Goal: Task Accomplishment & Management: Manage account settings

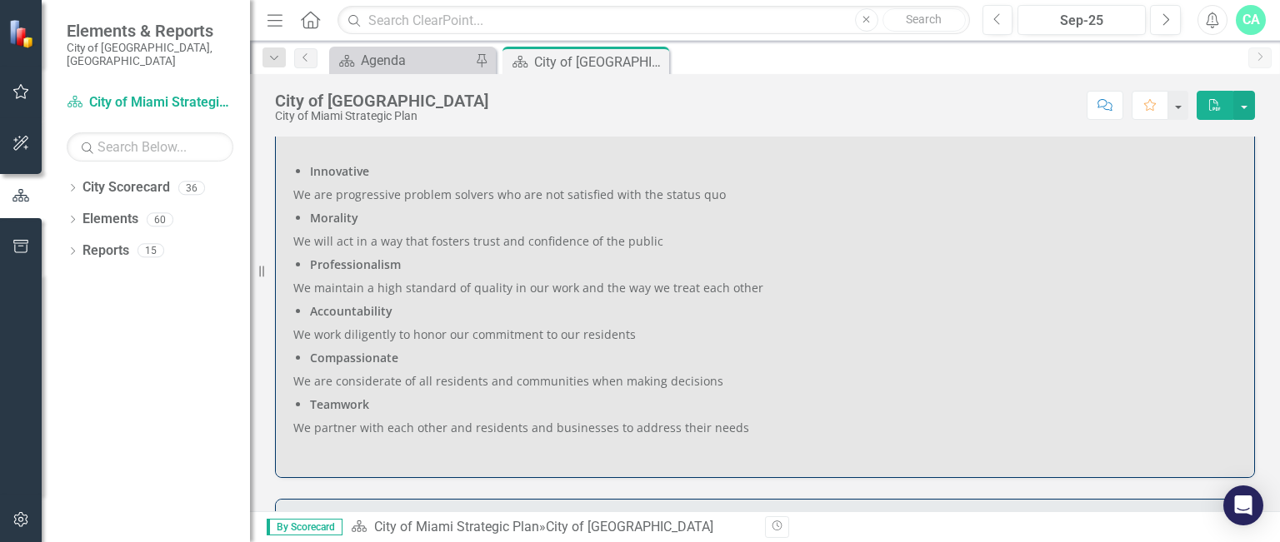
scroll to position [776, 0]
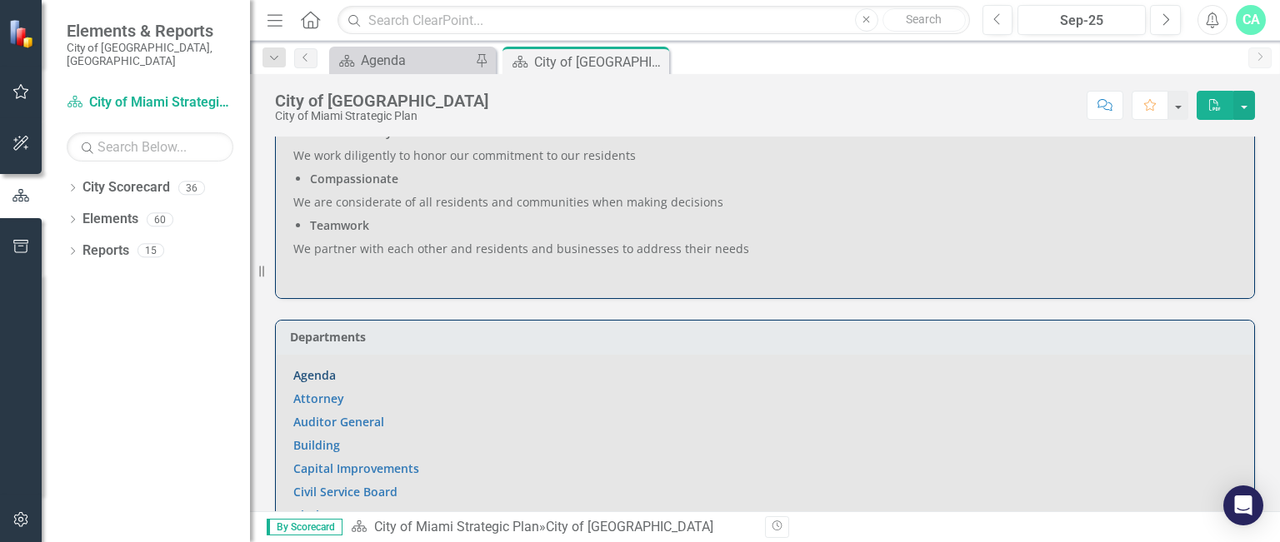
click at [316, 373] on link "Agenda" at bounding box center [314, 375] width 42 height 16
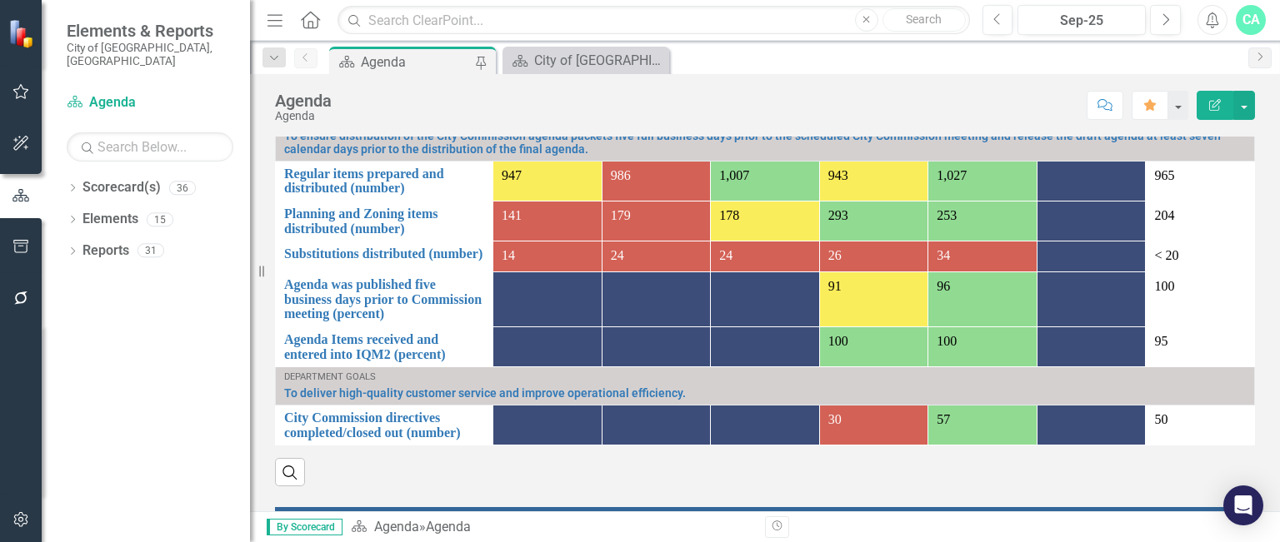
scroll to position [1312, 0]
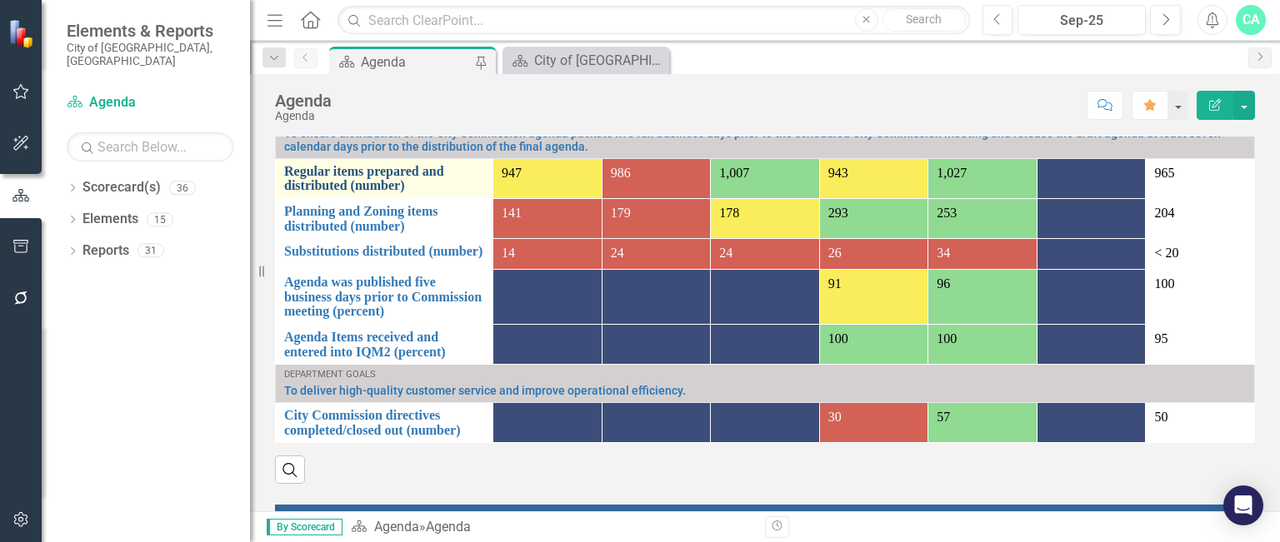
click at [363, 193] on link "Regular items prepared and distributed (number)" at bounding box center [384, 178] width 200 height 29
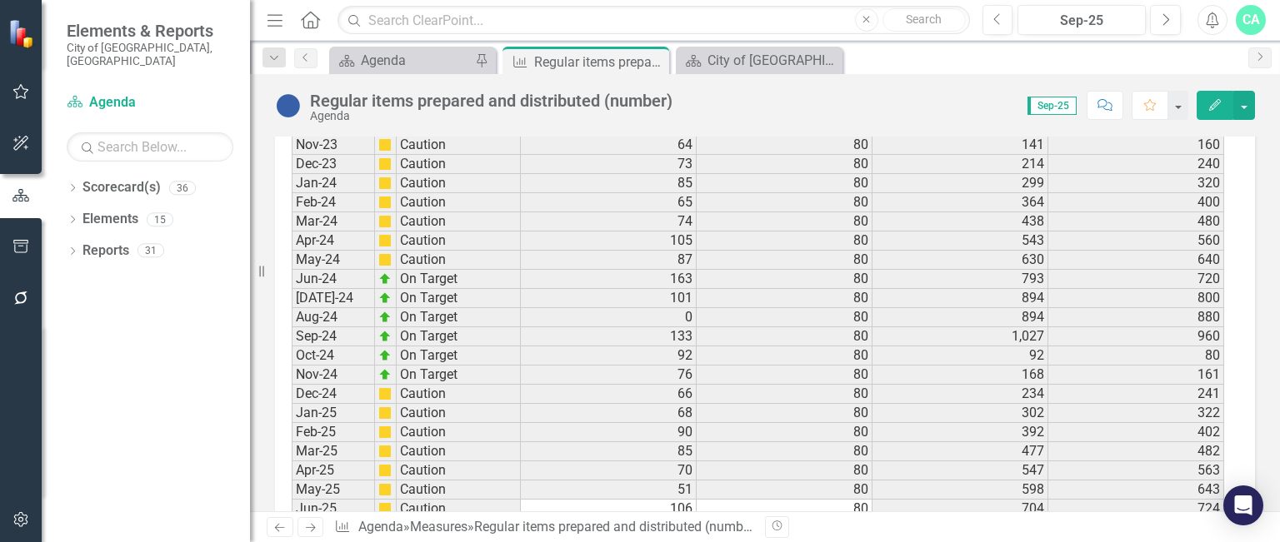
scroll to position [2479, 0]
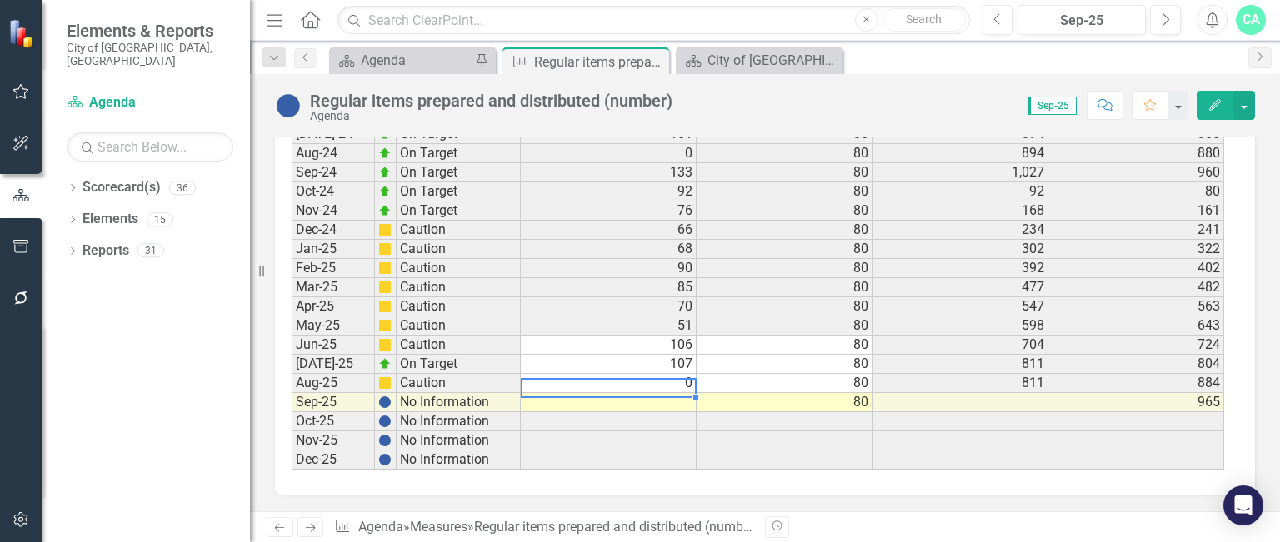
click at [679, 393] on td at bounding box center [609, 402] width 176 height 19
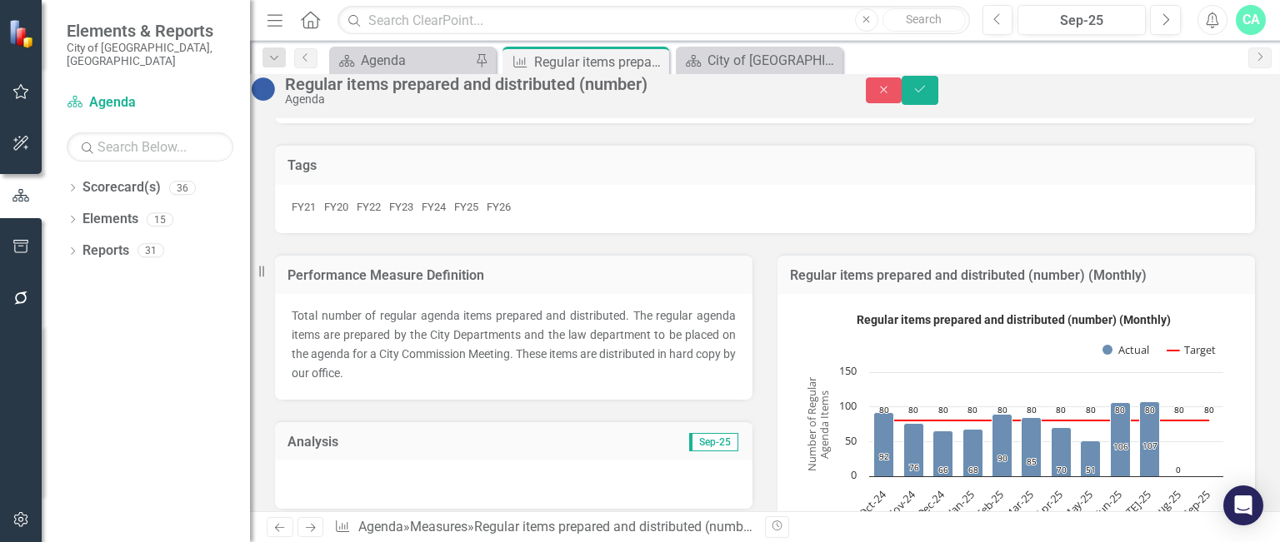
scroll to position [227, 0]
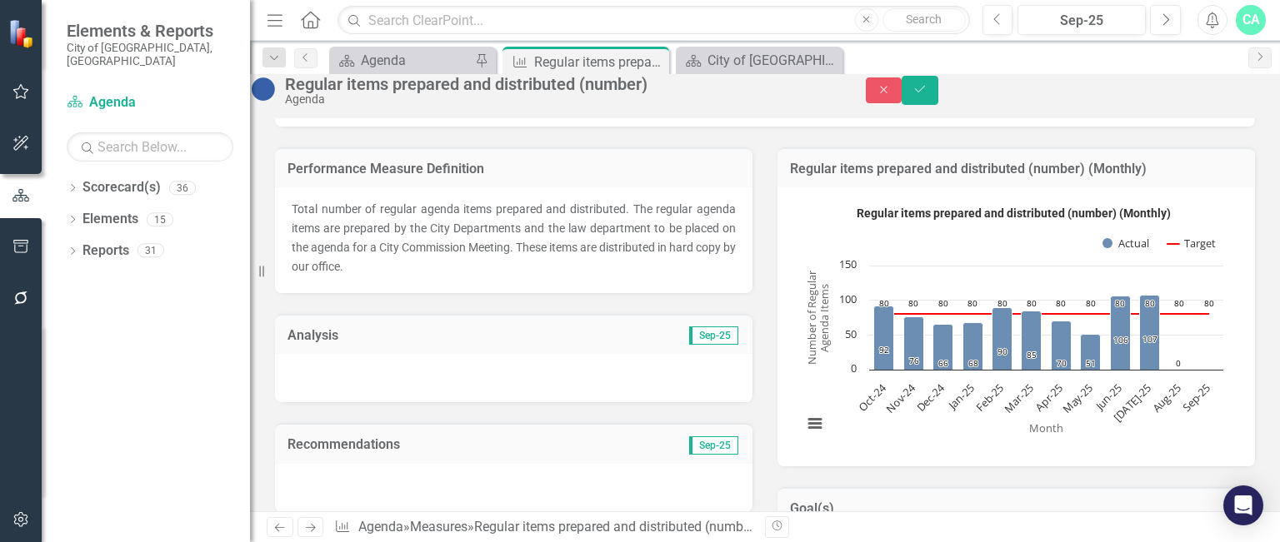
type textarea "152"
click at [408, 402] on div at bounding box center [513, 378] width 477 height 48
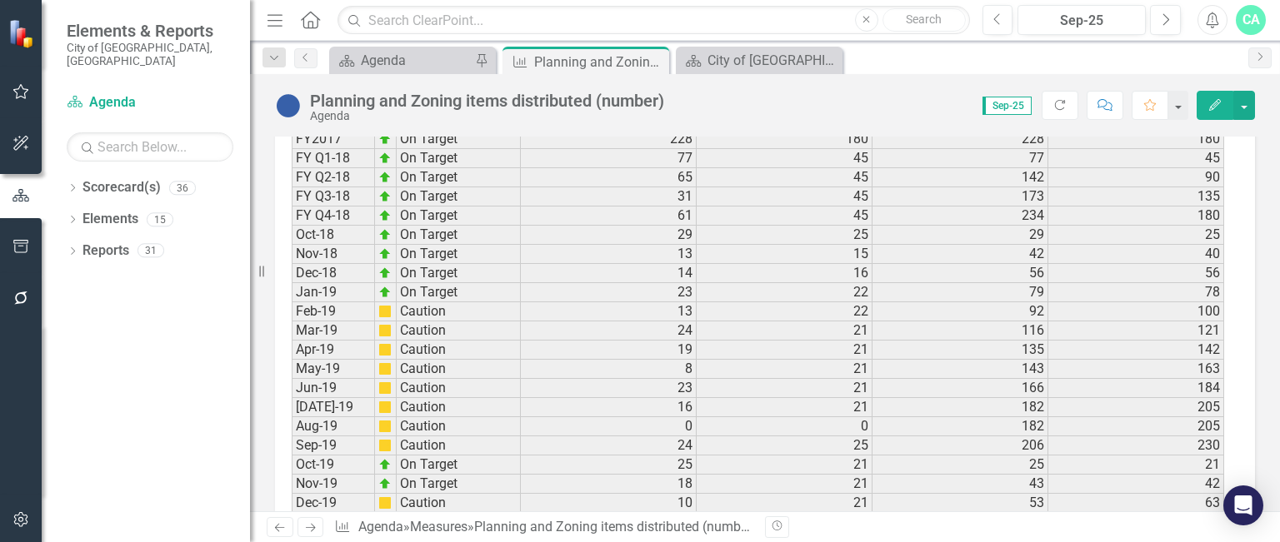
scroll to position [2460, 0]
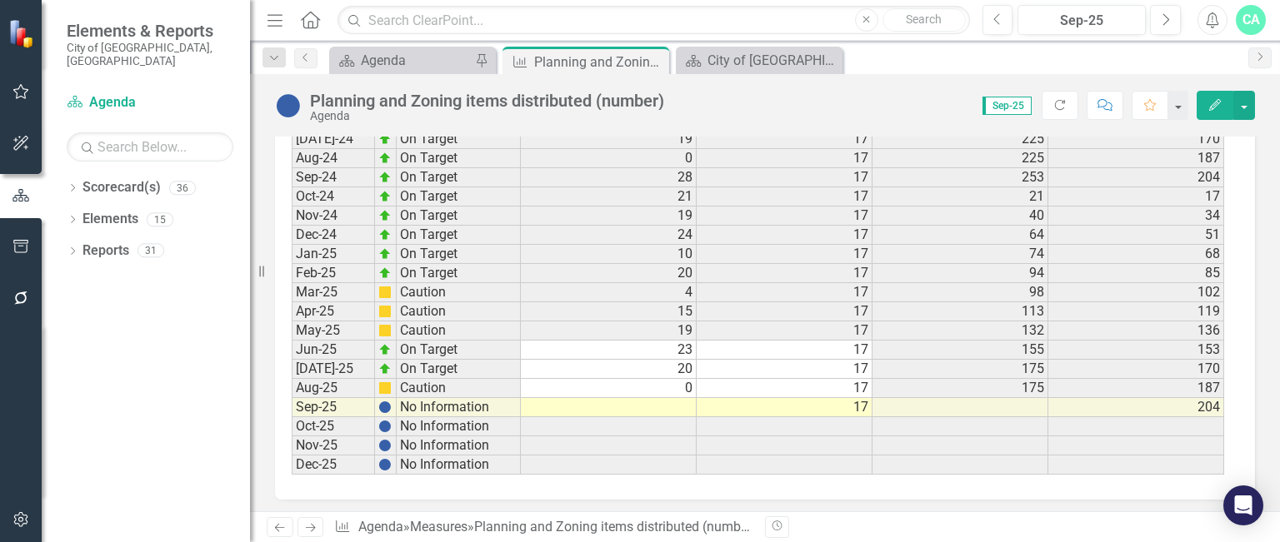
click at [637, 398] on td at bounding box center [609, 407] width 176 height 19
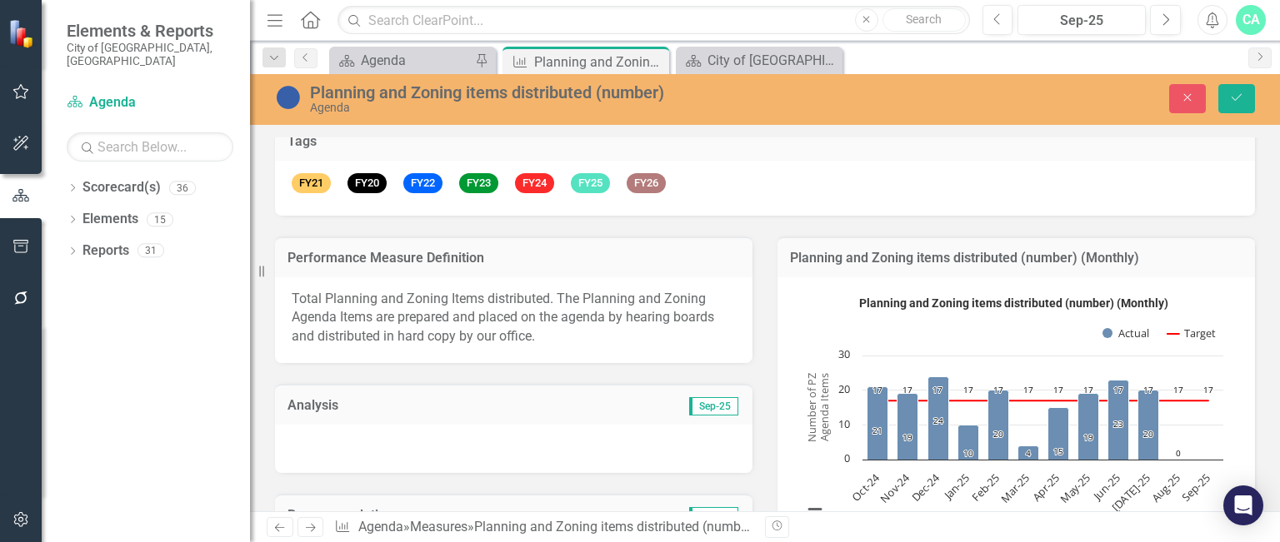
scroll to position [169, 0]
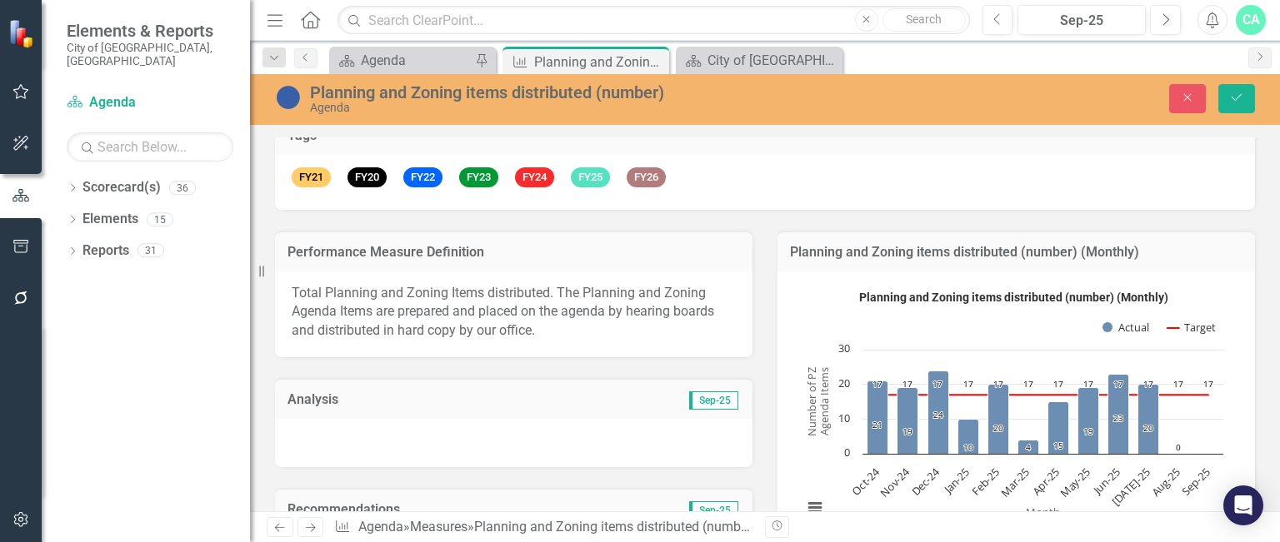
type textarea "12"
click at [480, 419] on div at bounding box center [513, 443] width 477 height 48
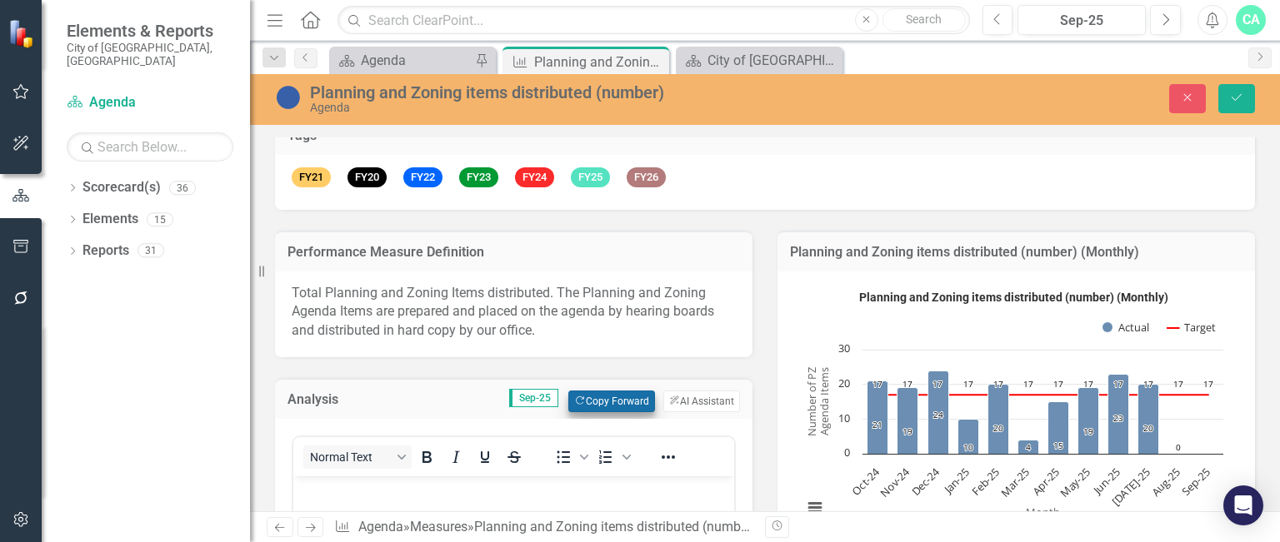
scroll to position [0, 0]
click at [603, 402] on button "Copy Forward Copy Forward" at bounding box center [611, 402] width 86 height 22
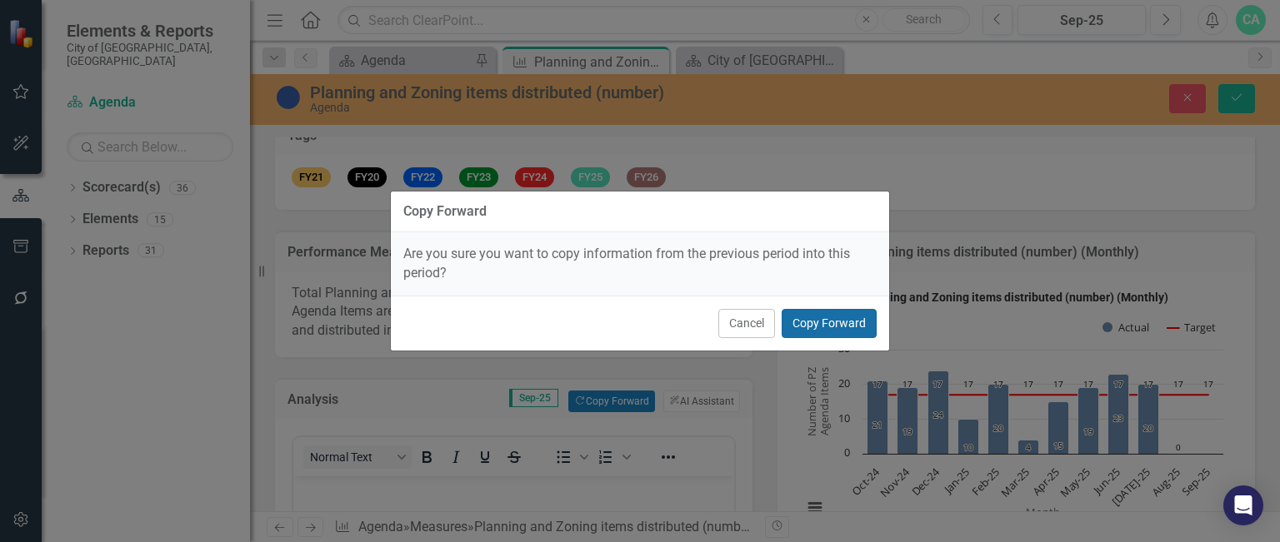
click at [841, 321] on button "Copy Forward" at bounding box center [828, 323] width 95 height 29
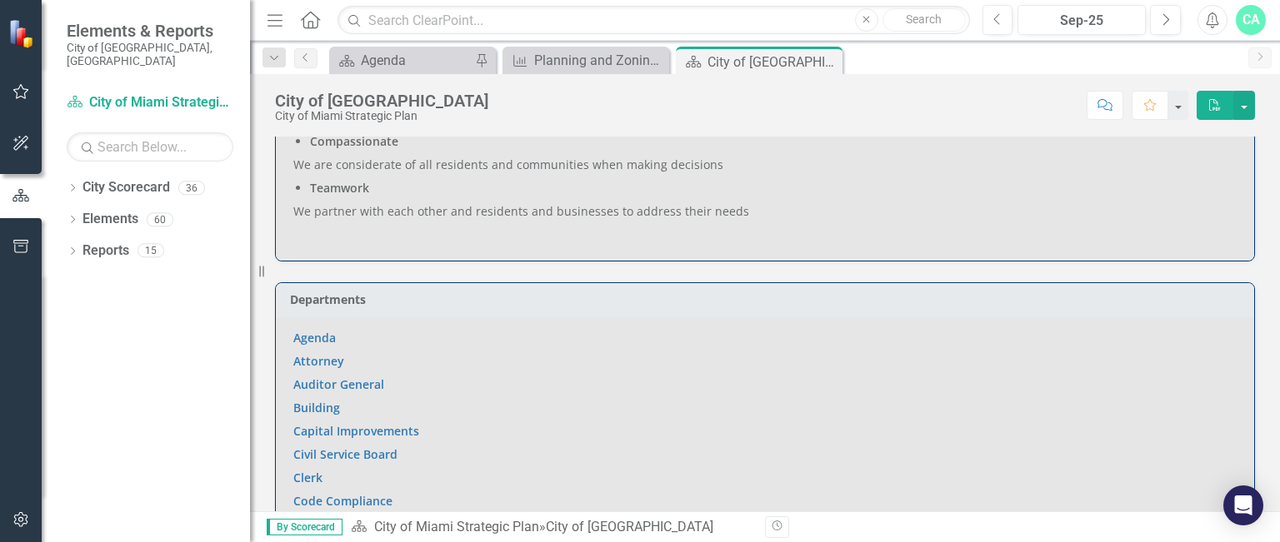
scroll to position [811, 0]
click at [313, 334] on link "Agenda" at bounding box center [314, 340] width 42 height 16
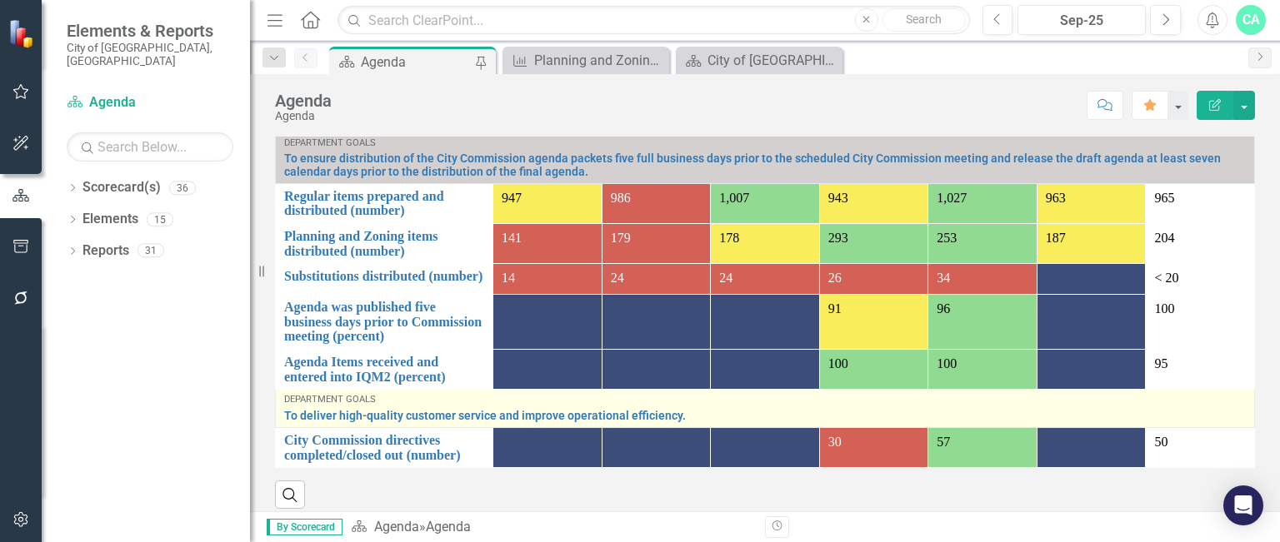
scroll to position [1285, 0]
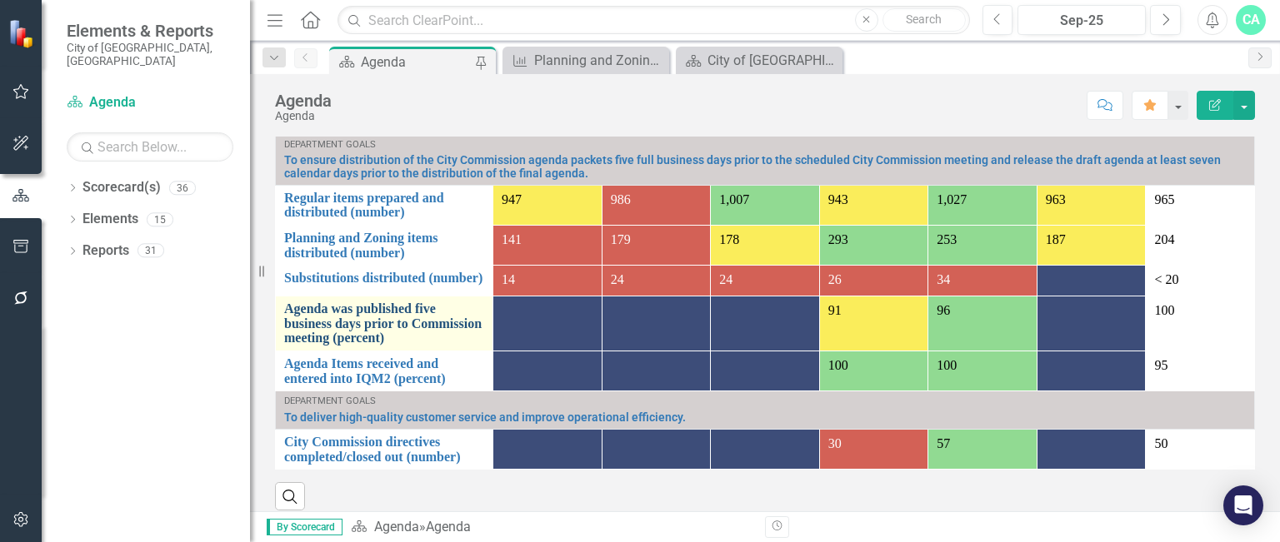
click at [363, 335] on link "Agenda was published five business days prior to Commission meeting (percent)" at bounding box center [384, 324] width 200 height 44
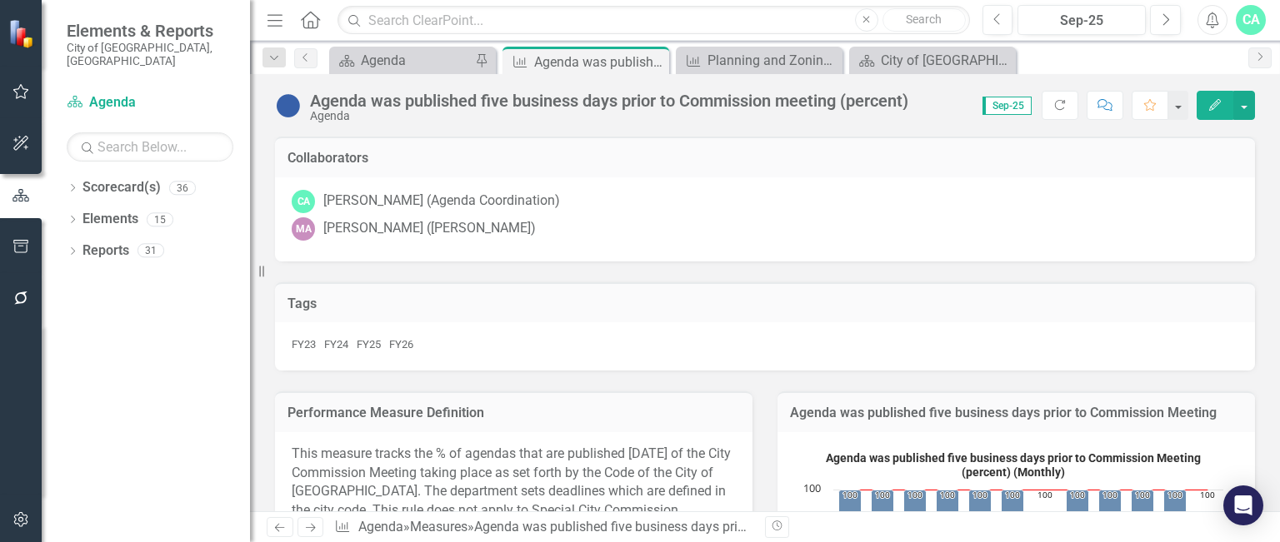
scroll to position [332, 0]
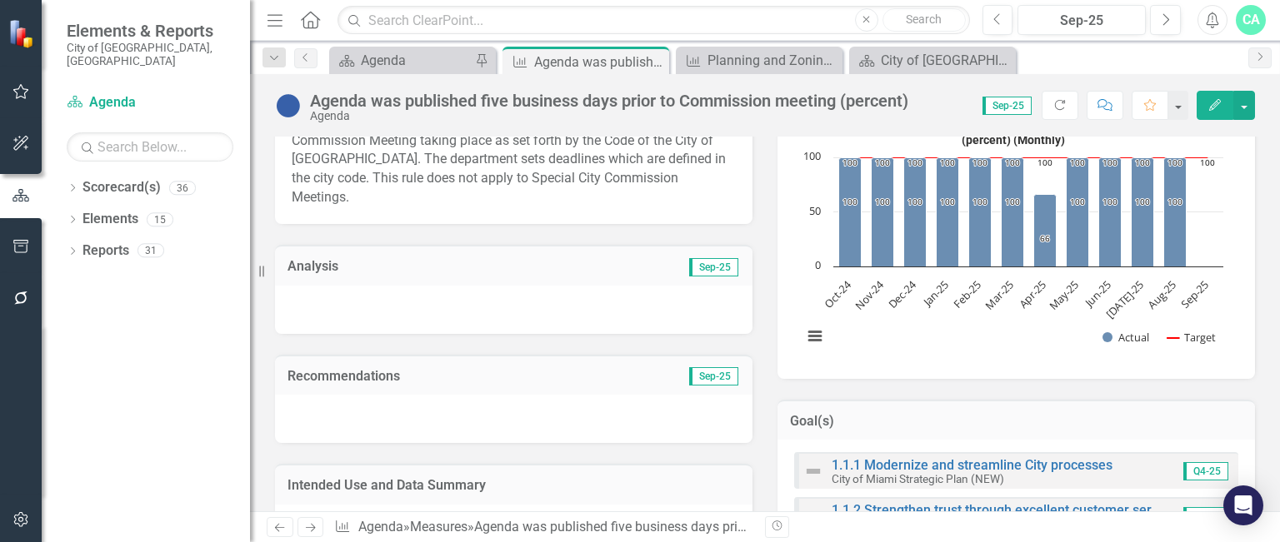
click at [466, 289] on div at bounding box center [513, 310] width 477 height 48
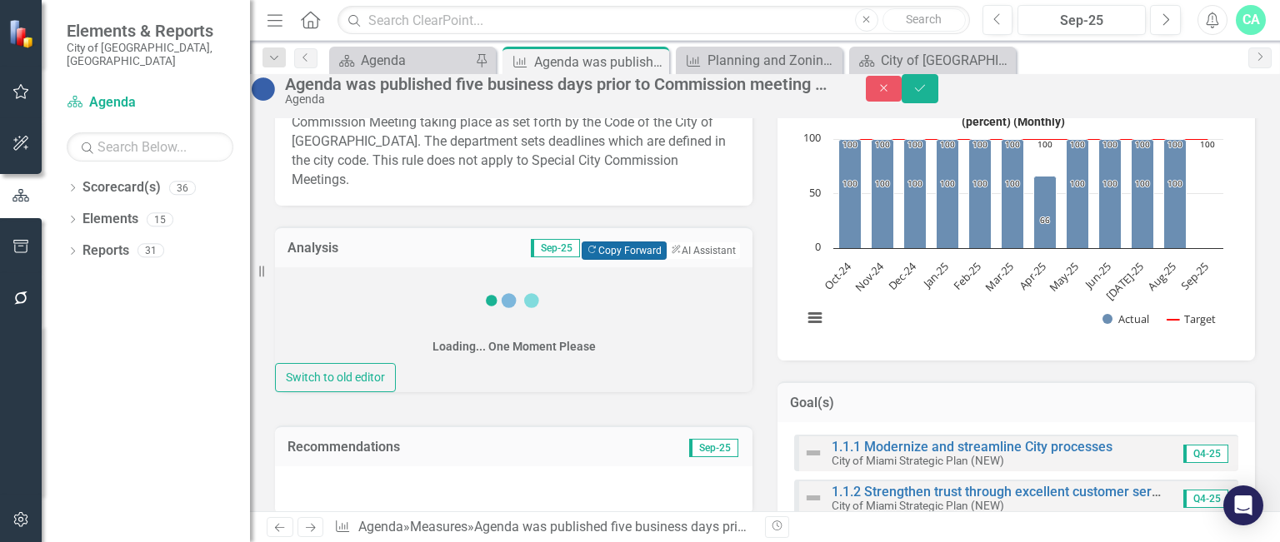
click at [606, 247] on button "Copy Forward Copy Forward" at bounding box center [623, 251] width 84 height 18
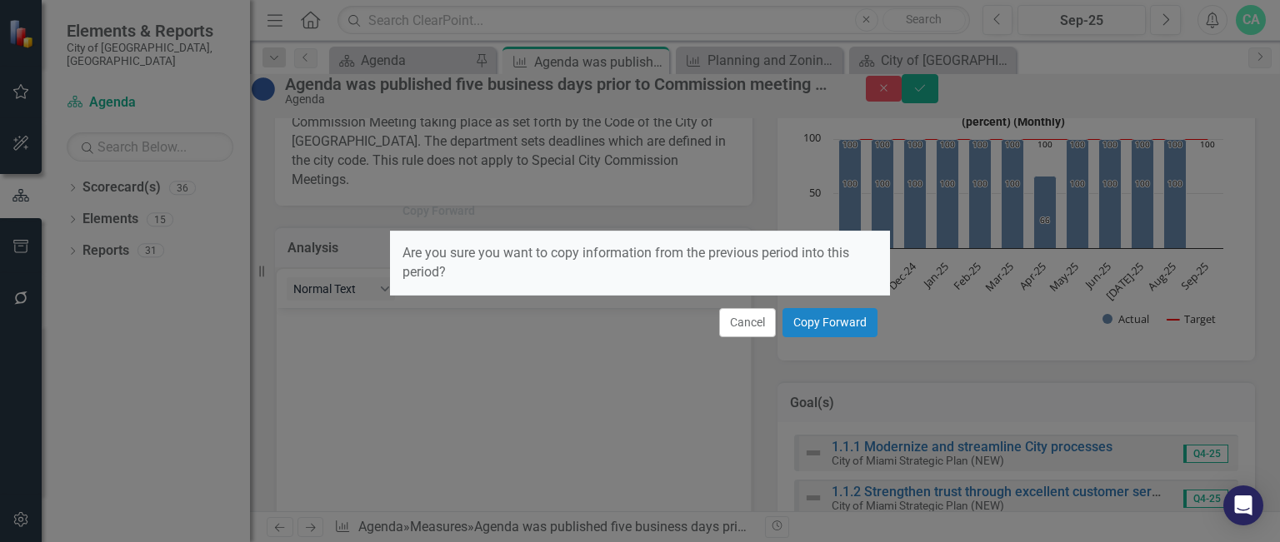
scroll to position [0, 0]
click at [839, 332] on button "Copy Forward" at bounding box center [829, 322] width 95 height 29
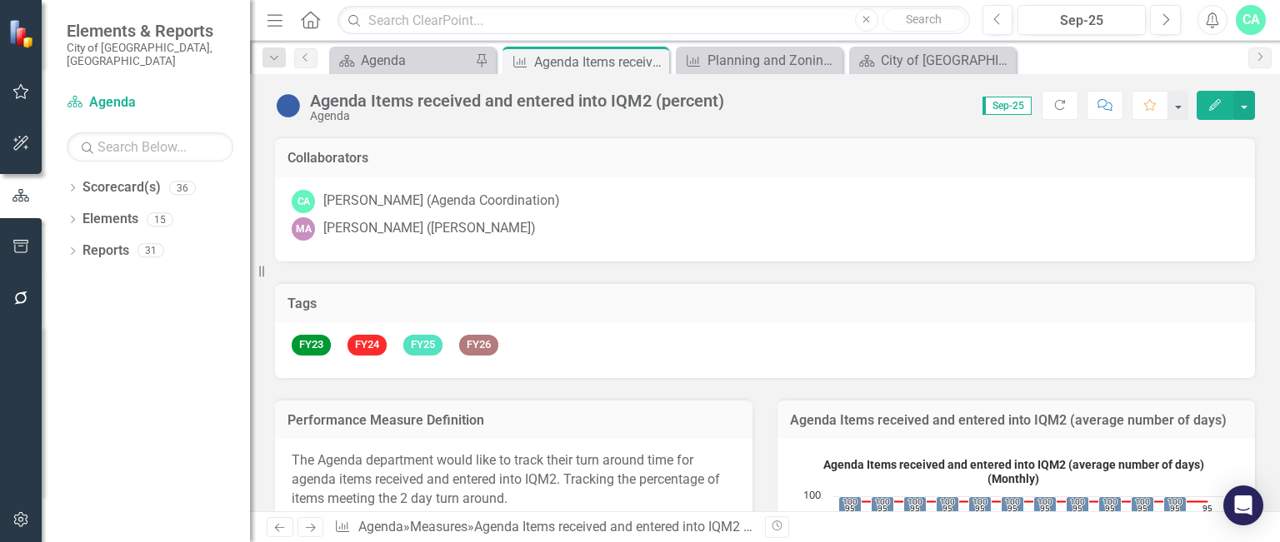
scroll to position [223, 0]
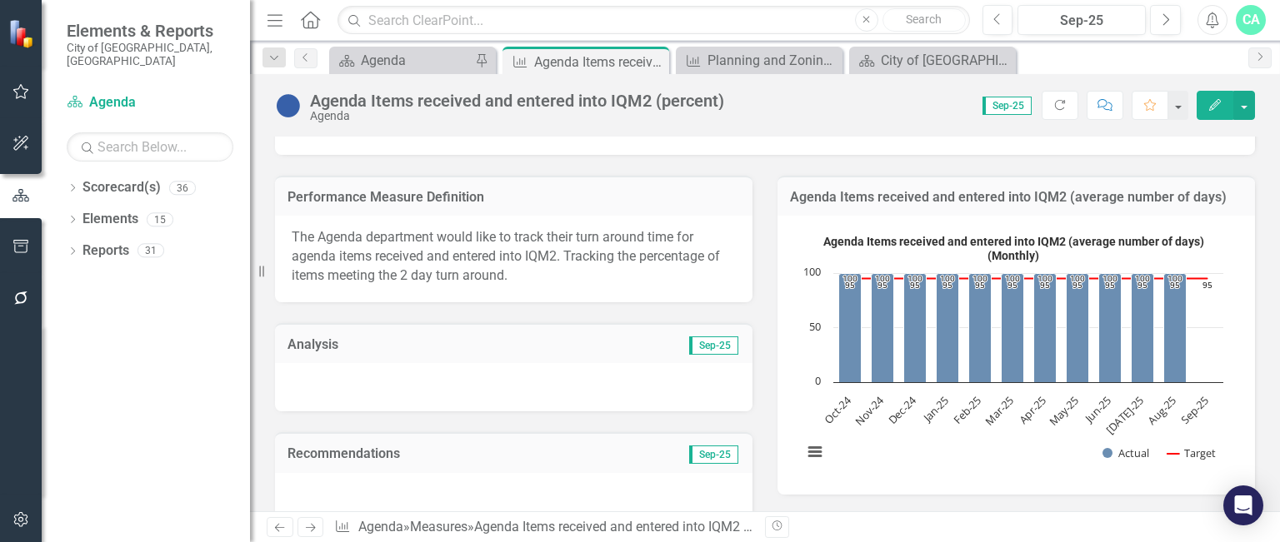
click at [463, 379] on div at bounding box center [513, 387] width 477 height 48
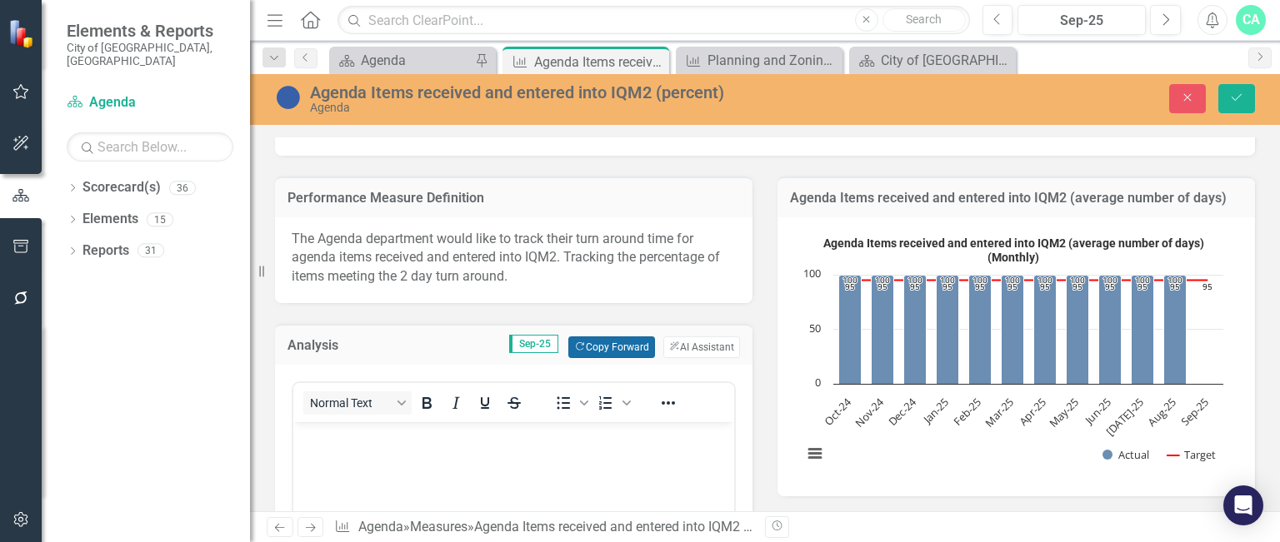
scroll to position [0, 0]
click at [622, 337] on button "Copy Forward Copy Forward" at bounding box center [611, 348] width 86 height 22
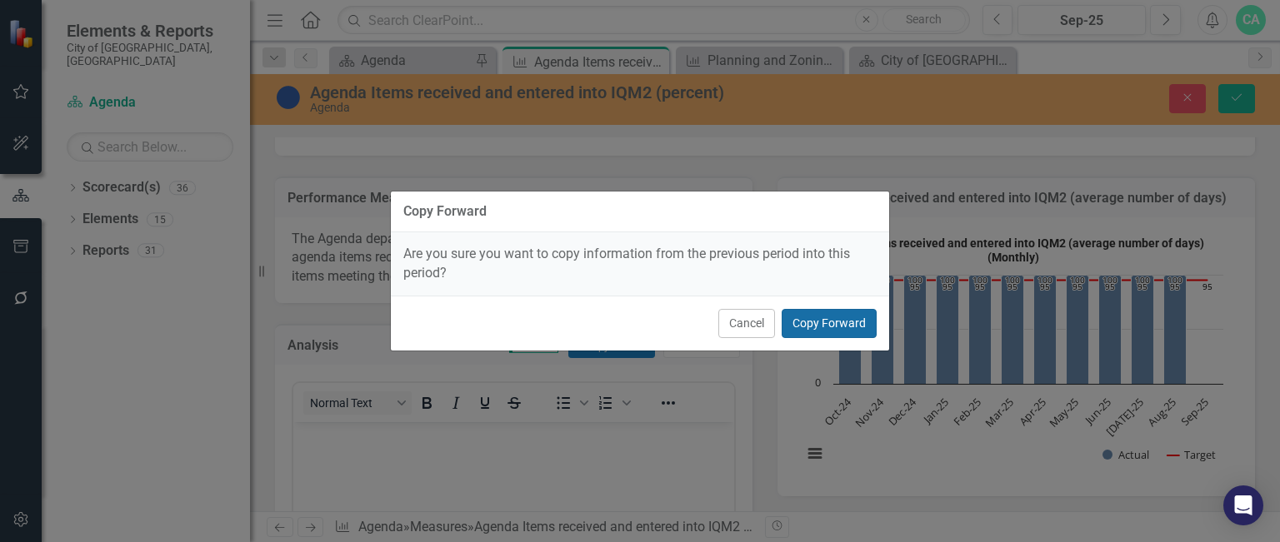
click at [843, 317] on button "Copy Forward" at bounding box center [828, 323] width 95 height 29
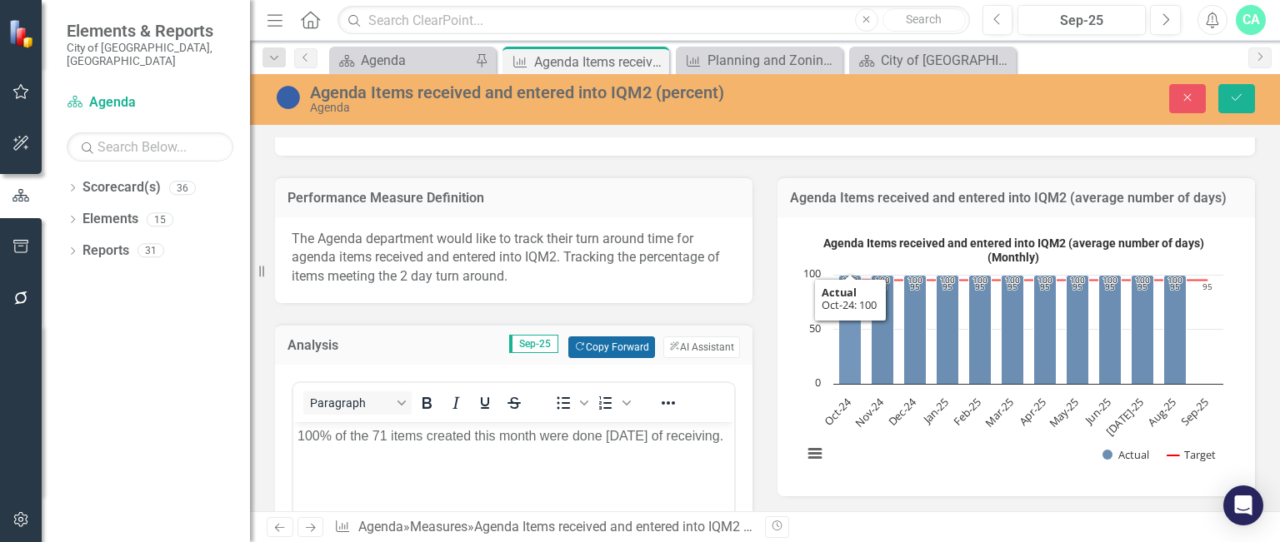
scroll to position [393, 0]
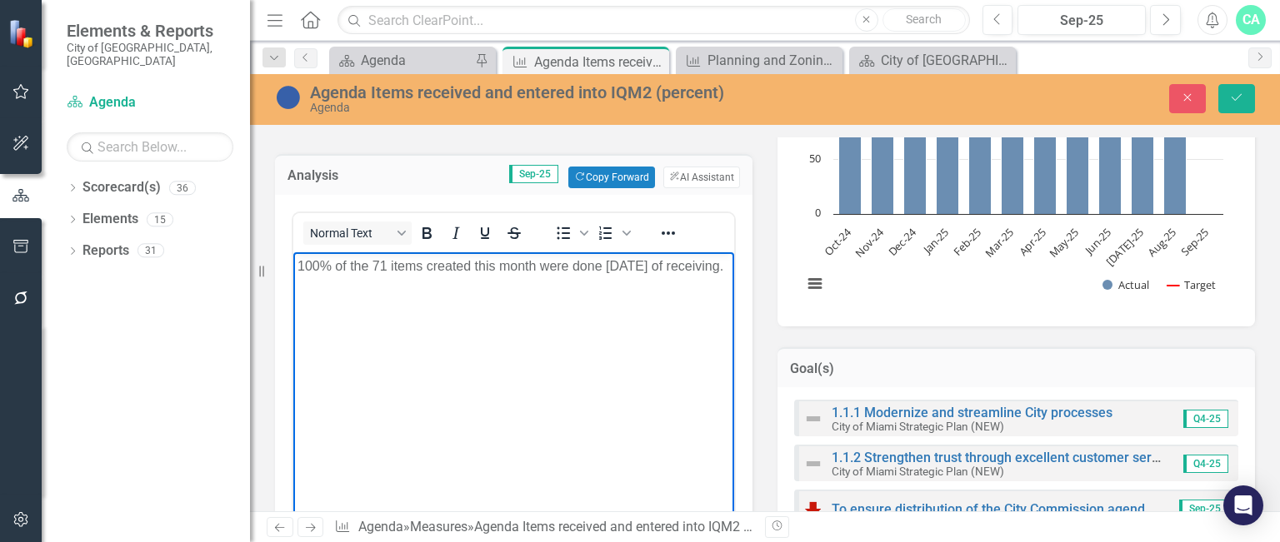
click at [384, 268] on p "100% of the 71 items created this month were done [DATE] of receiving." at bounding box center [513, 267] width 432 height 20
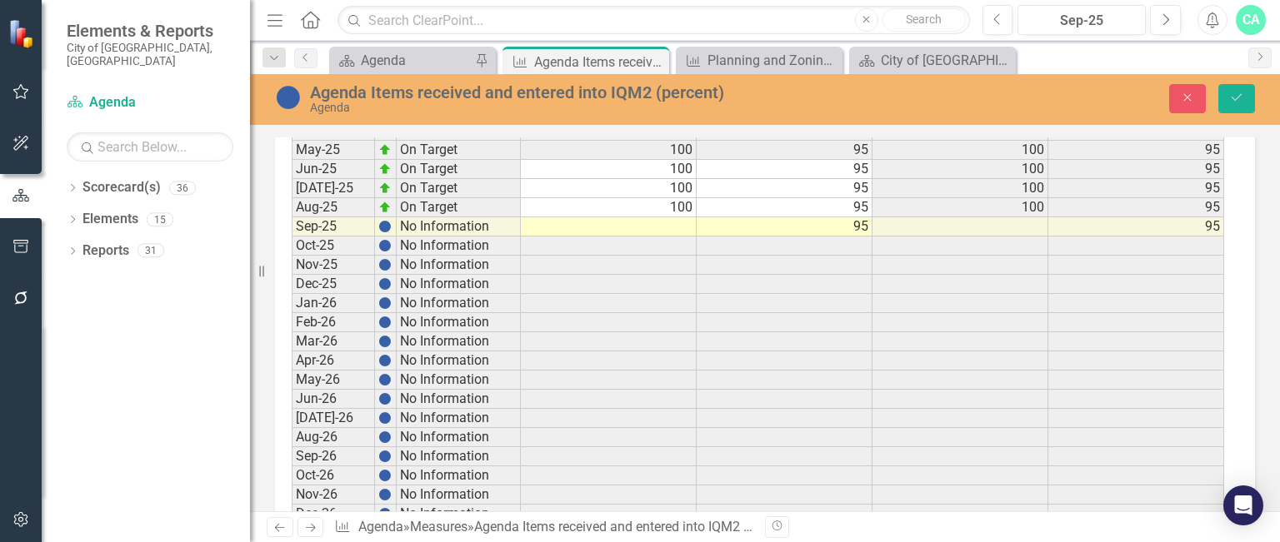
scroll to position [3562, 0]
click at [686, 217] on td at bounding box center [609, 226] width 176 height 19
type textarea "100"
click at [1240, 103] on button "Save" at bounding box center [1236, 98] width 37 height 29
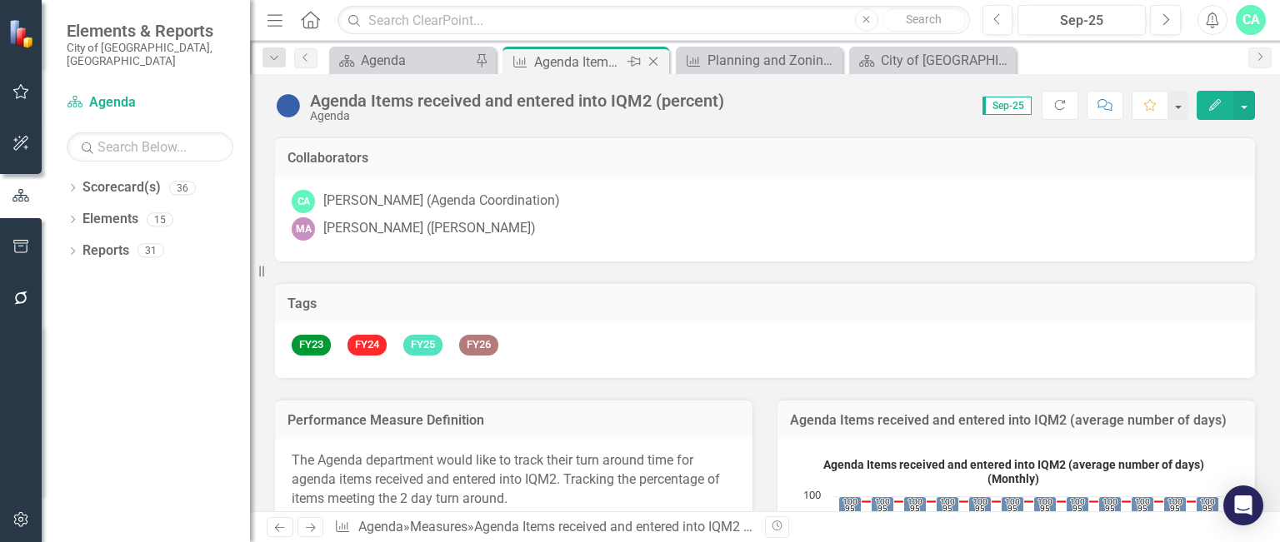
click at [653, 62] on icon at bounding box center [653, 61] width 9 height 9
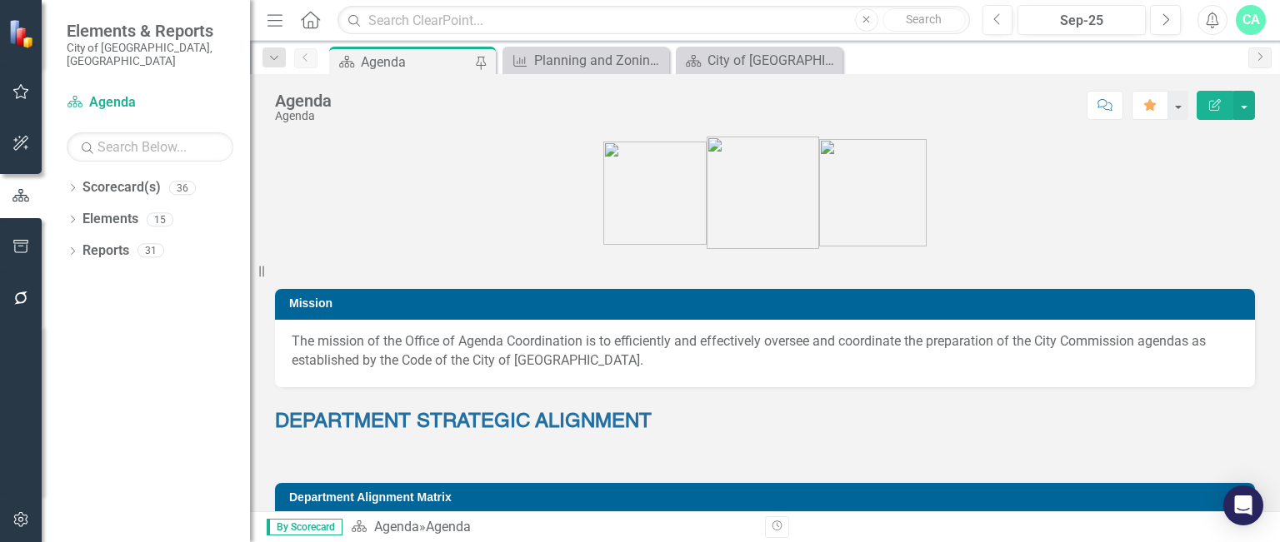
click at [0, 0] on icon "Close" at bounding box center [0, 0] width 0 height 0
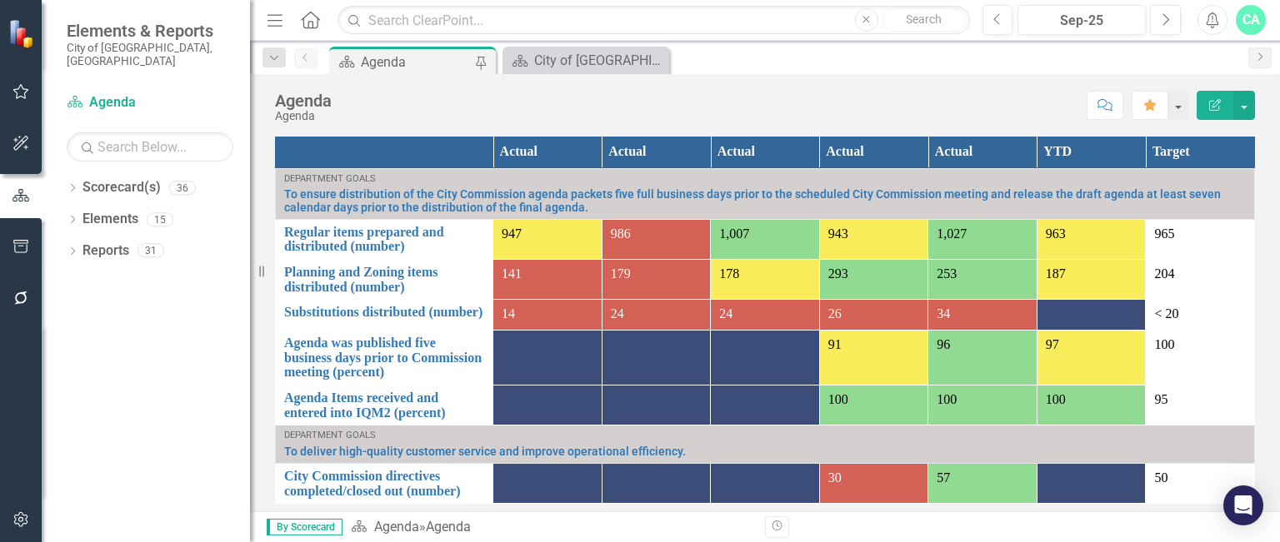
scroll to position [1303, 0]
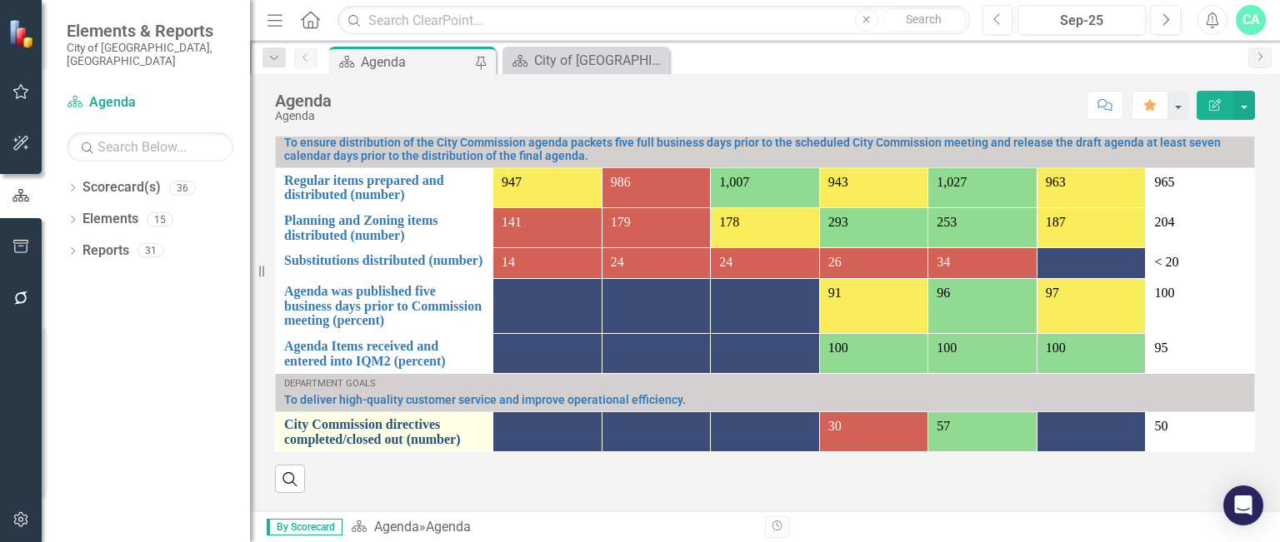
click at [379, 446] on link "City Commission directives completed/closed out (number)" at bounding box center [384, 431] width 200 height 29
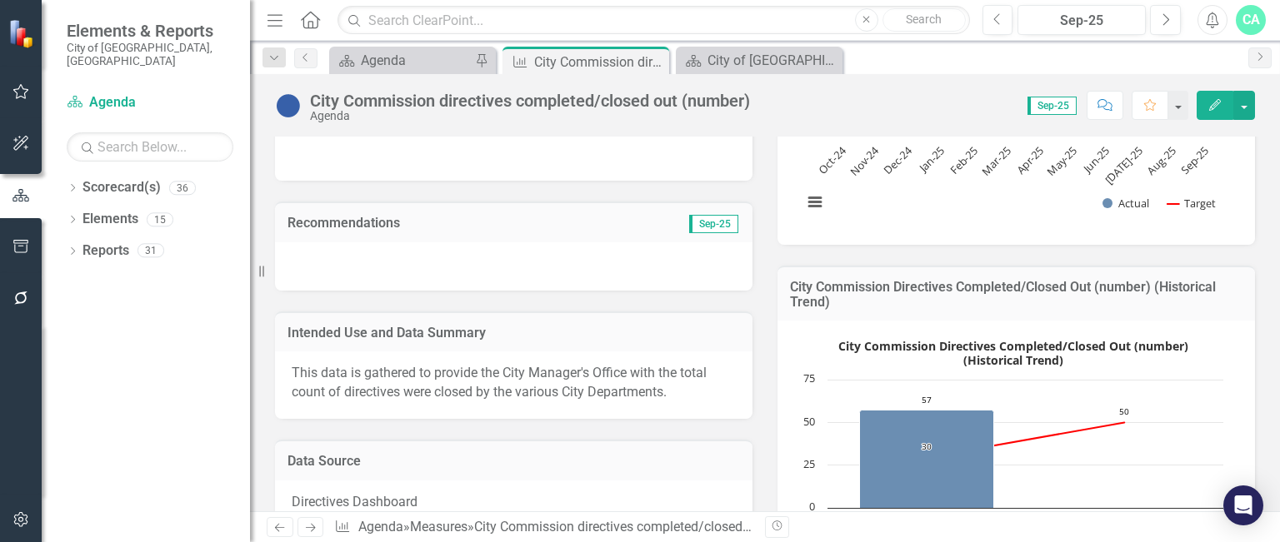
scroll to position [370, 0]
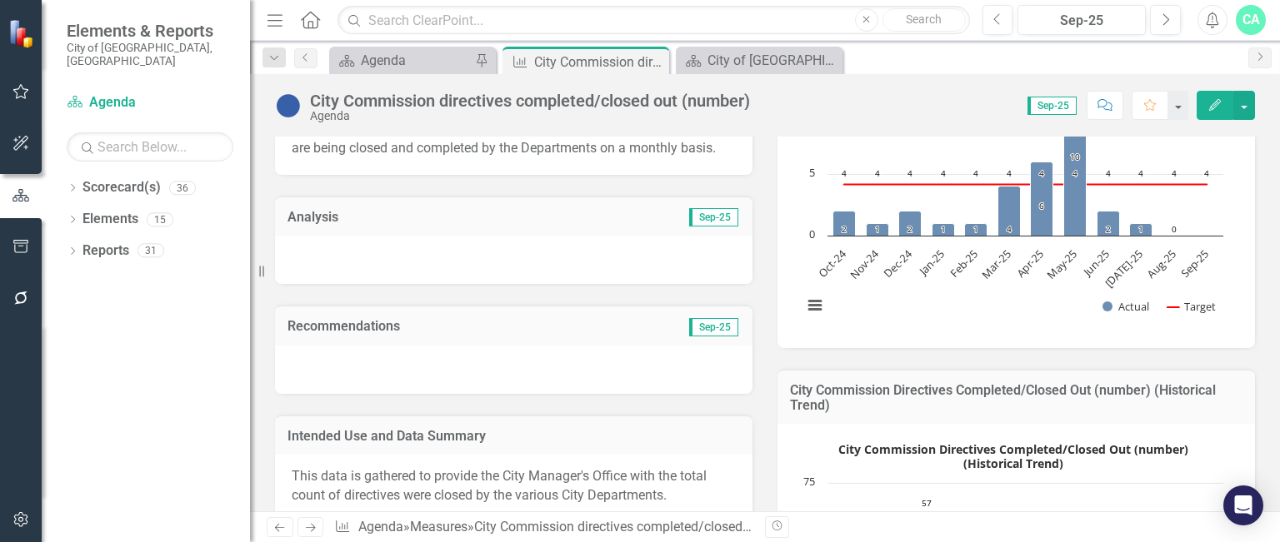
click at [540, 249] on div at bounding box center [513, 260] width 477 height 48
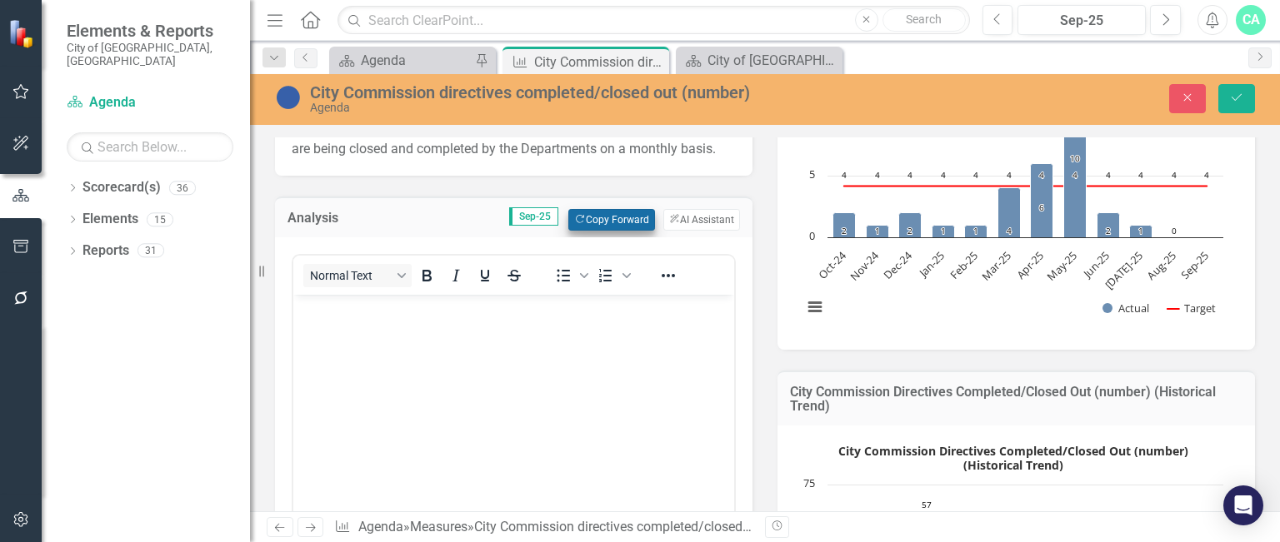
scroll to position [0, 0]
click at [595, 220] on button "Copy Forward Copy Forward" at bounding box center [611, 220] width 86 height 22
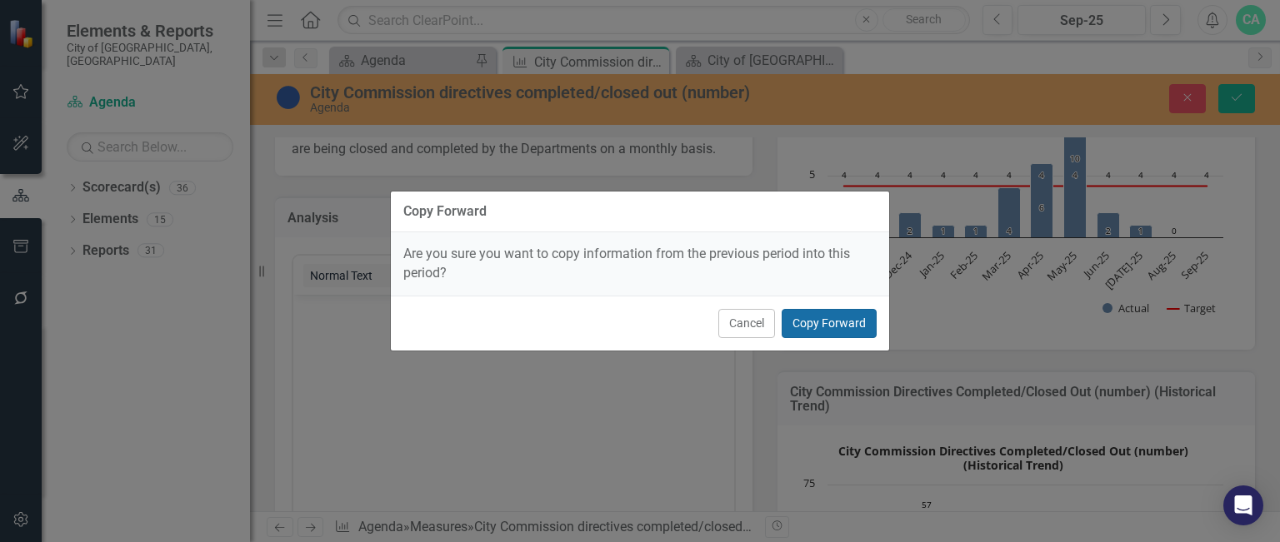
click at [805, 325] on button "Copy Forward" at bounding box center [828, 323] width 95 height 29
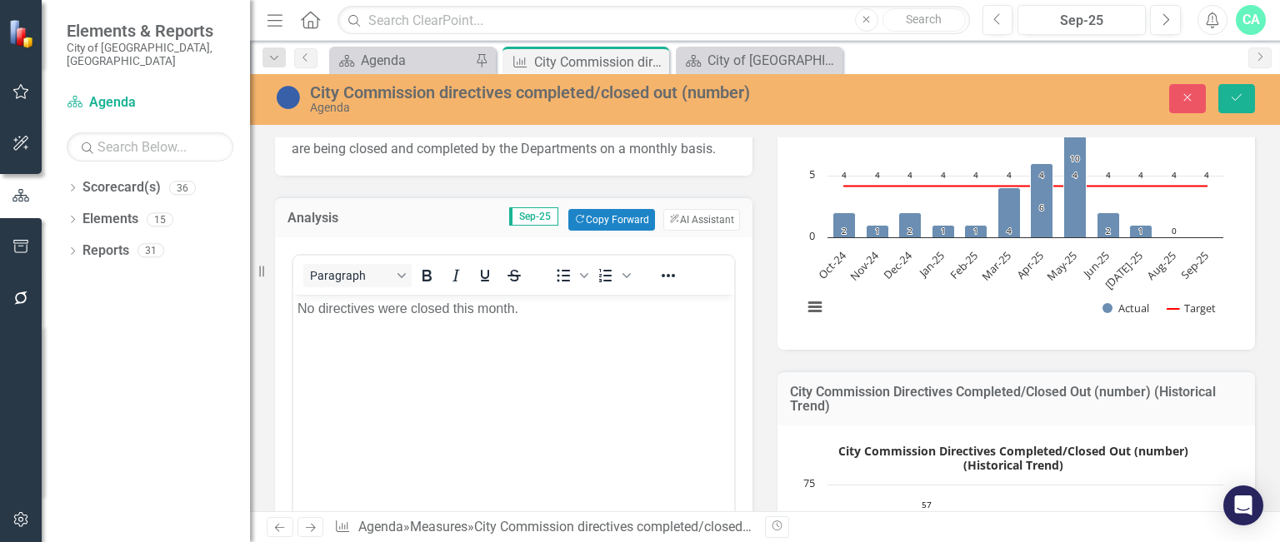
click at [362, 327] on body "No directives were closed this month." at bounding box center [513, 420] width 441 height 250
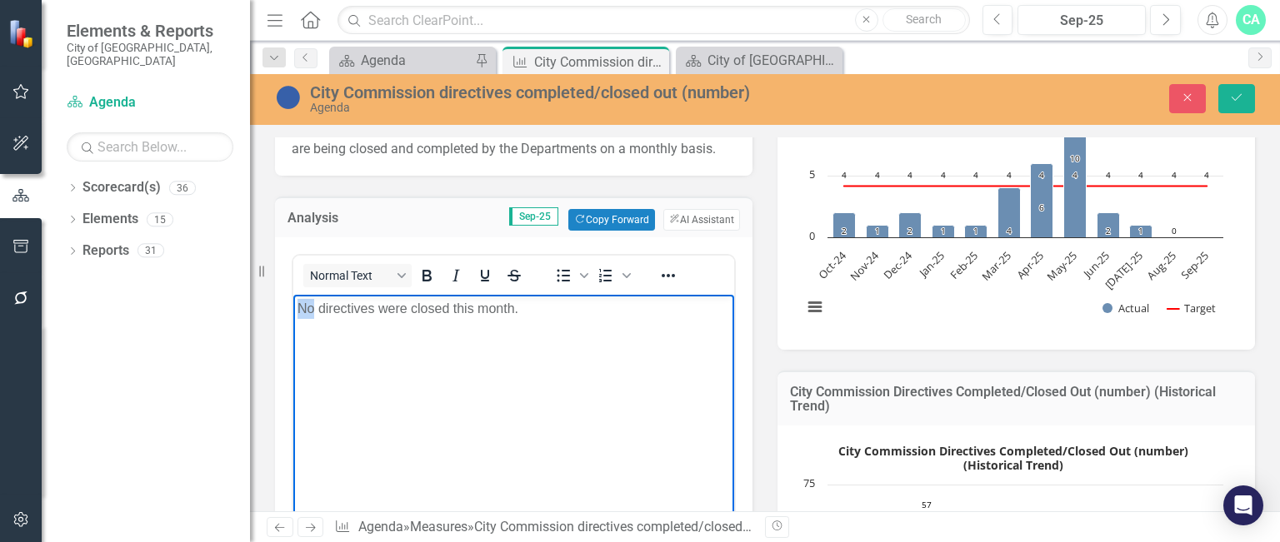
drag, startPoint x: 312, startPoint y: 307, endPoint x: 257, endPoint y: 306, distance: 55.8
click at [293, 306] on html "No directives were closed this month." at bounding box center [513, 420] width 441 height 250
click at [366, 306] on p "1 directives were closed this month." at bounding box center [513, 309] width 432 height 20
click at [392, 308] on p "1 directive were closed this month." at bounding box center [513, 309] width 432 height 20
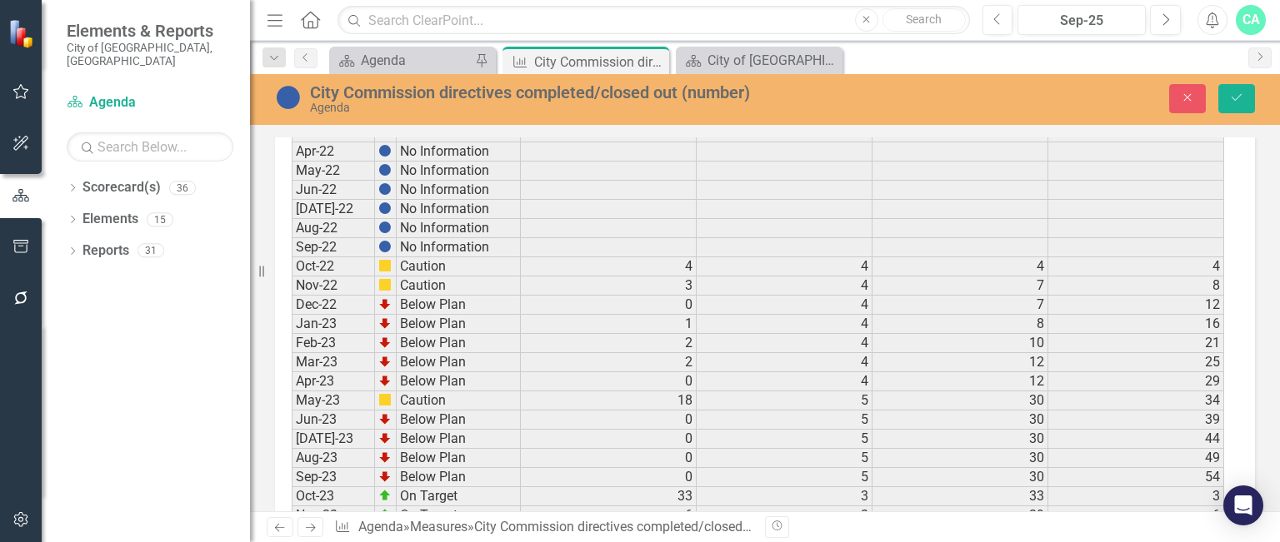
scroll to position [2946, 0]
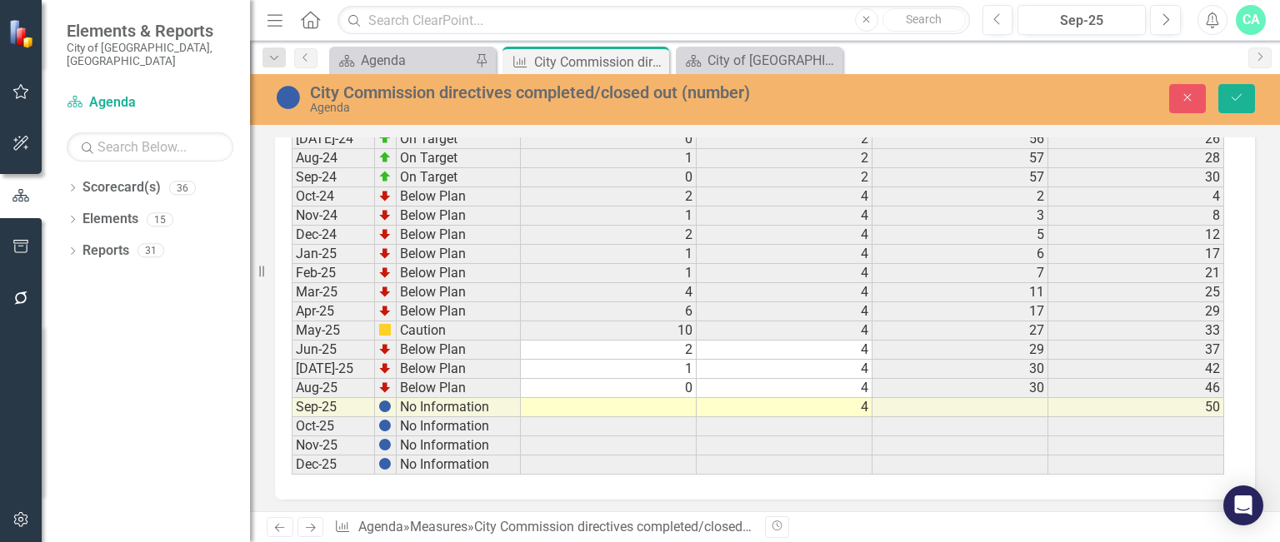
click at [686, 398] on td at bounding box center [609, 407] width 176 height 19
type textarea "1"
click at [1240, 92] on icon "Save" at bounding box center [1236, 98] width 15 height 12
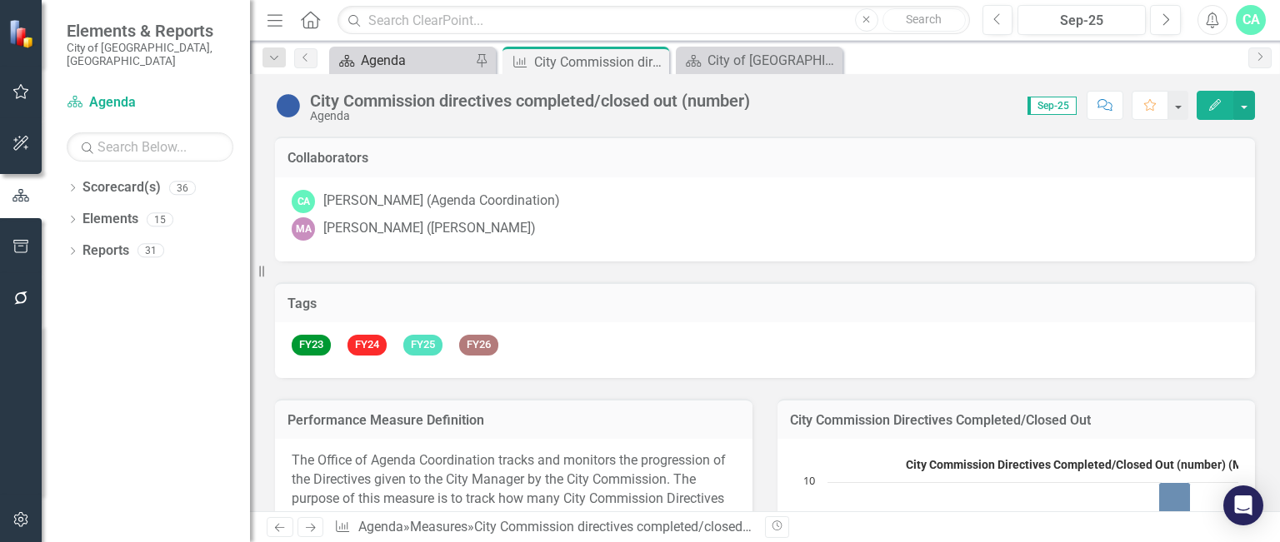
click at [417, 66] on div "Agenda" at bounding box center [416, 60] width 110 height 21
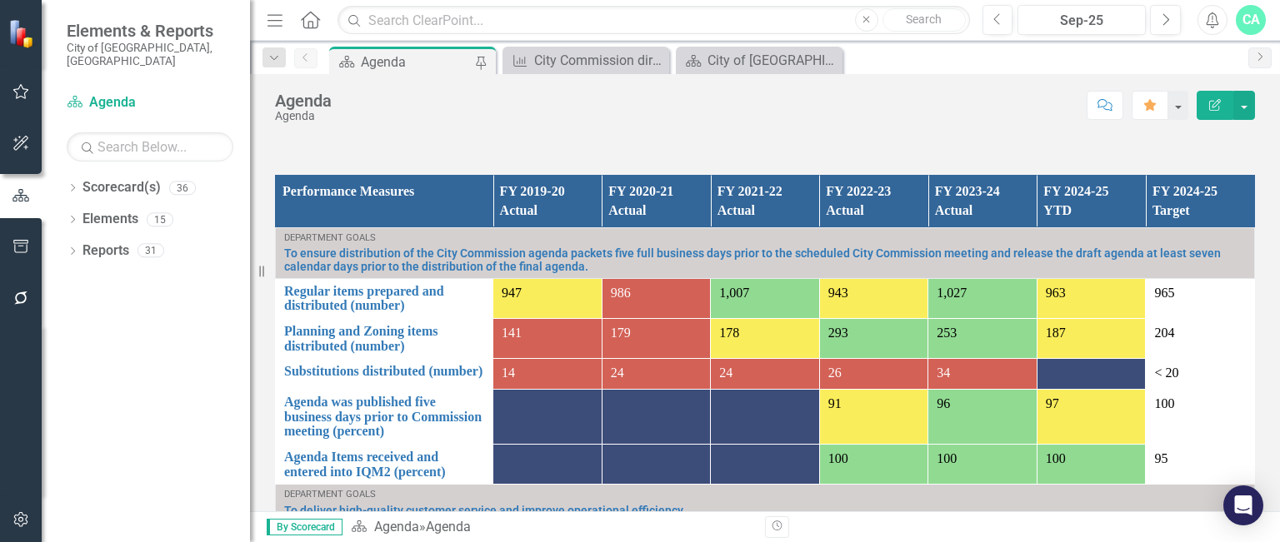
scroll to position [1318, 0]
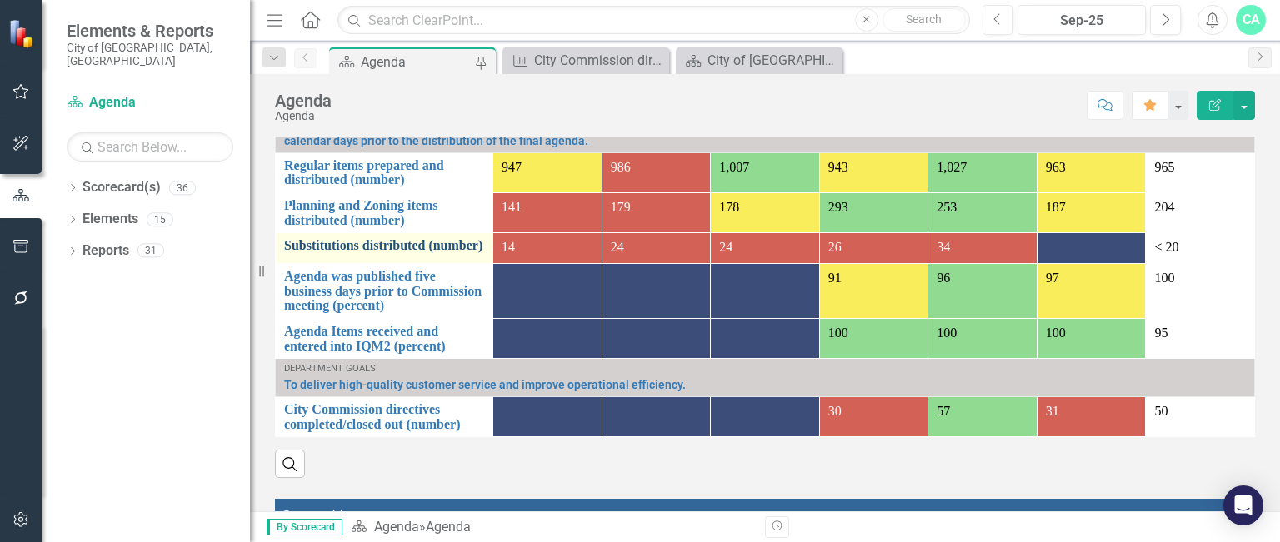
click at [349, 253] on link "Substitutions distributed (number)" at bounding box center [384, 245] width 200 height 15
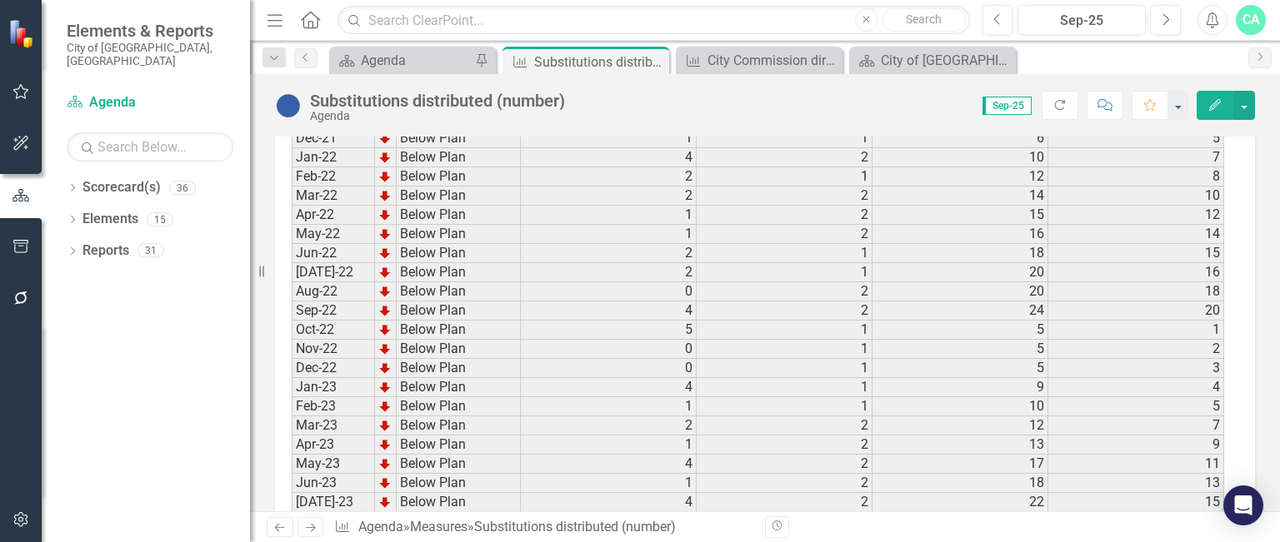
scroll to position [2500, 0]
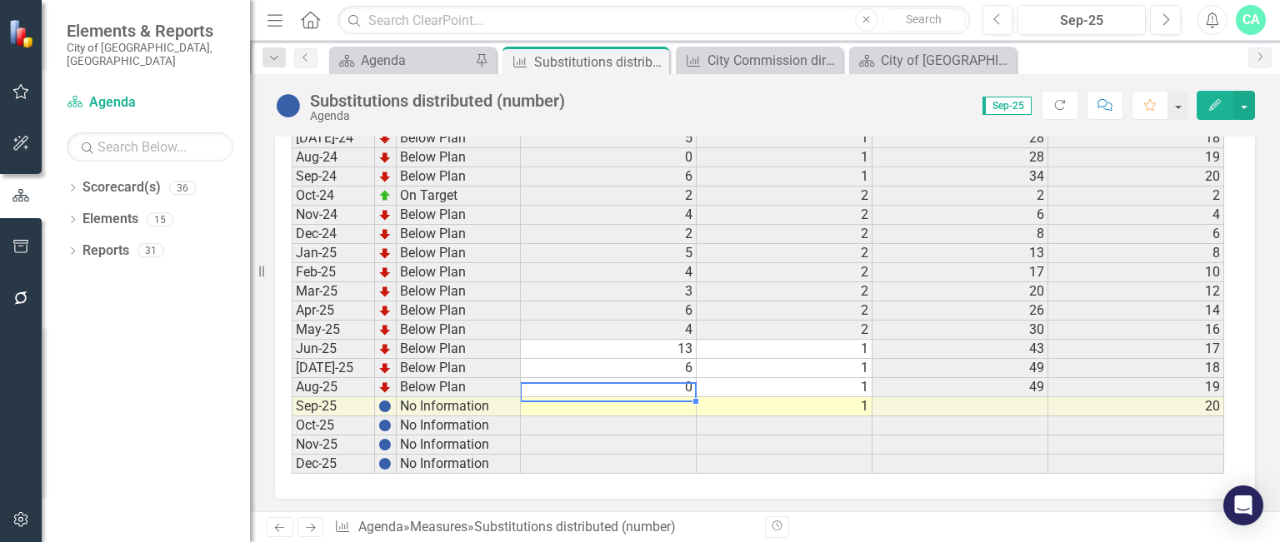
click at [631, 397] on td at bounding box center [609, 406] width 176 height 19
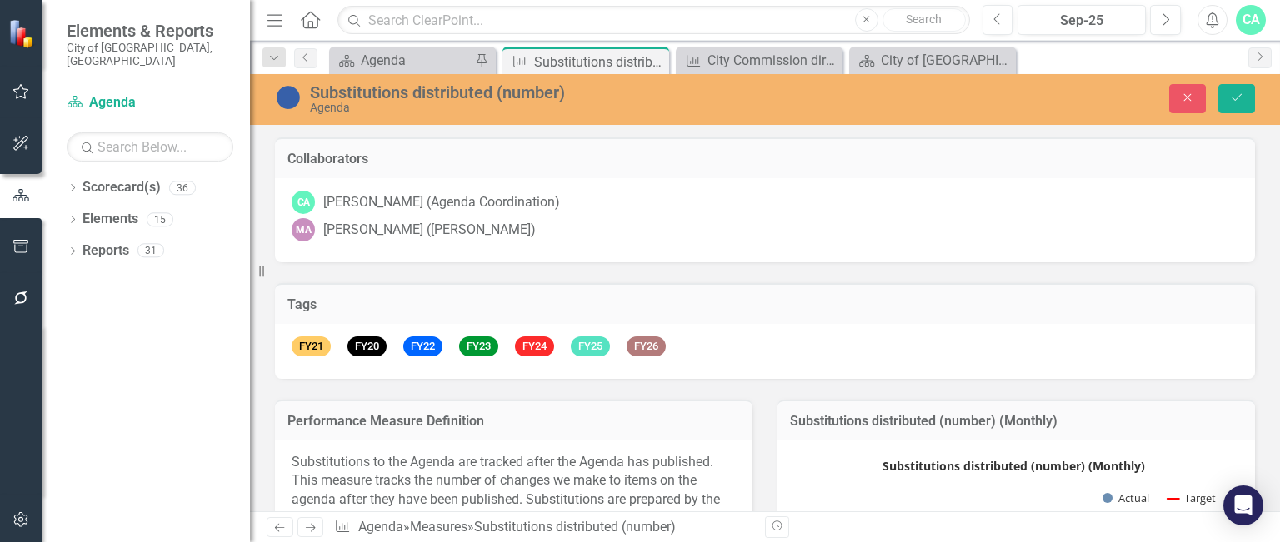
scroll to position [230, 0]
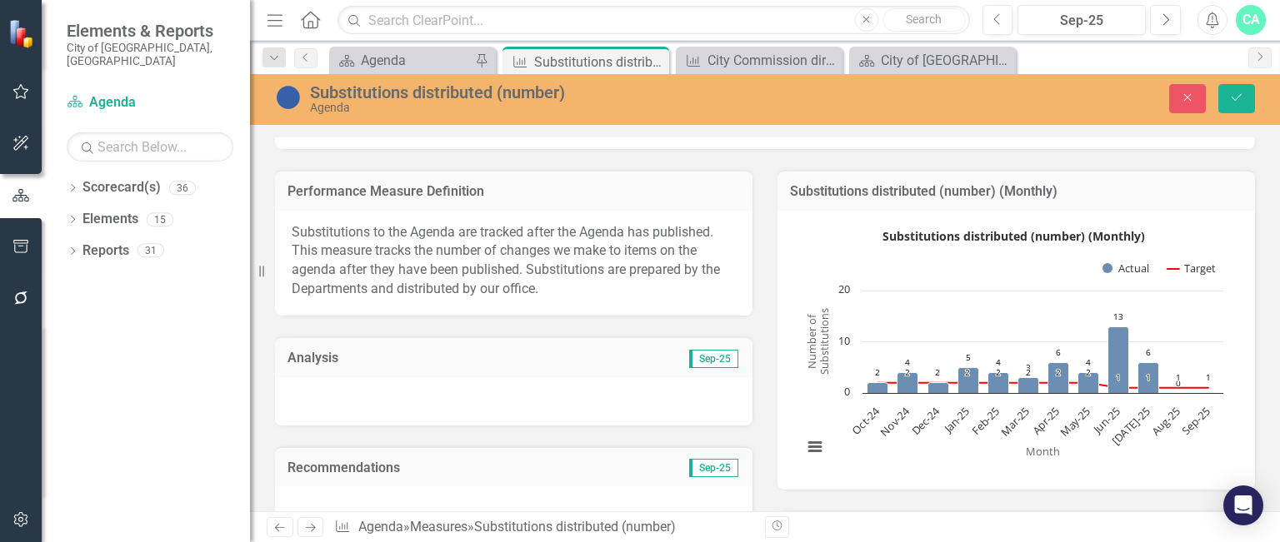
type textarea "5"
click at [452, 396] on div at bounding box center [513, 401] width 477 height 48
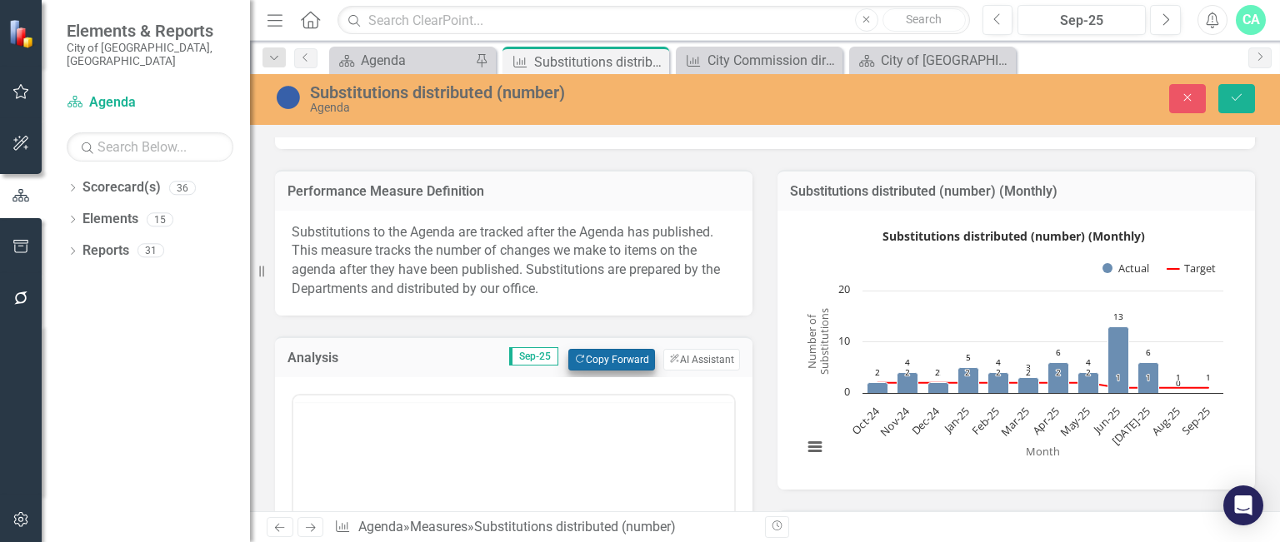
scroll to position [0, 0]
click at [619, 355] on button "Copy Forward Copy Forward" at bounding box center [611, 360] width 86 height 22
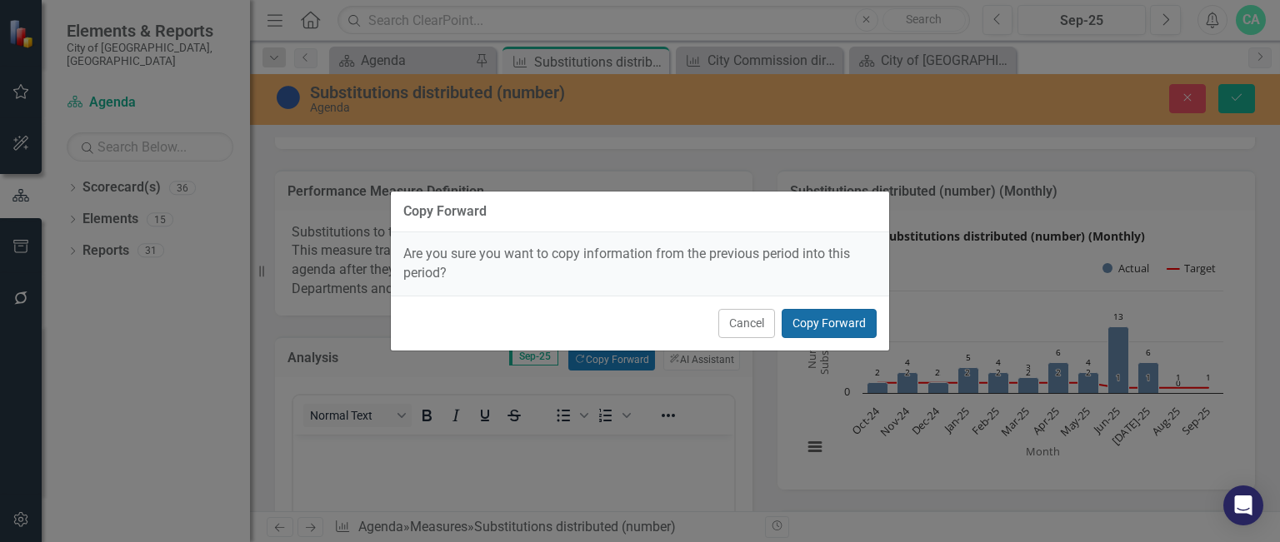
click at [801, 326] on button "Copy Forward" at bounding box center [828, 323] width 95 height 29
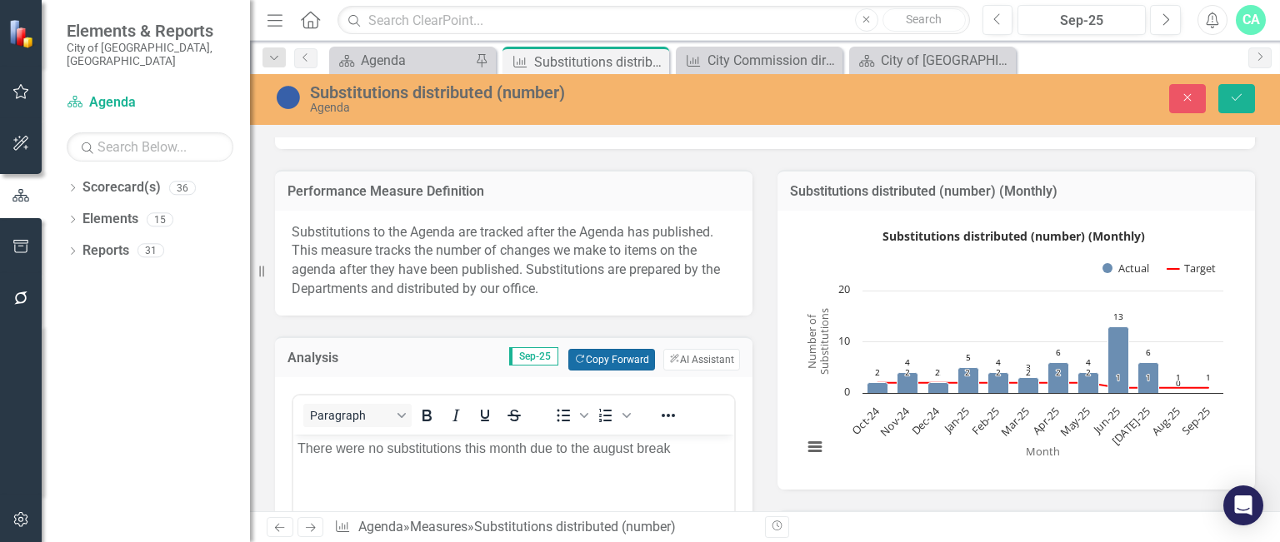
scroll to position [355, 0]
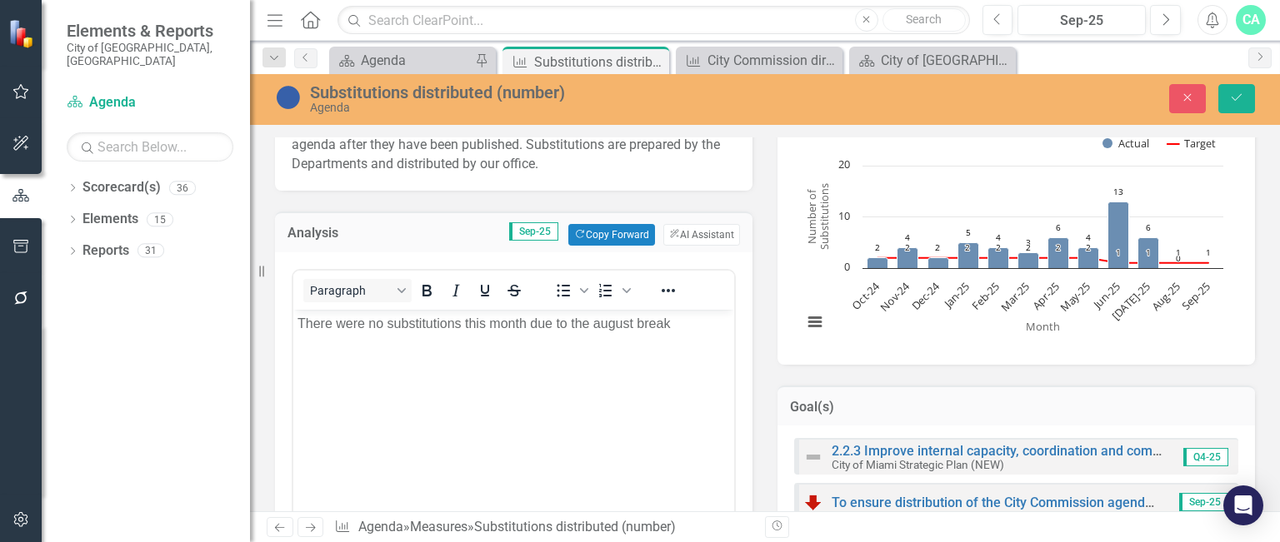
click at [382, 321] on p "There were no substitutions this month due to the august break" at bounding box center [513, 324] width 432 height 20
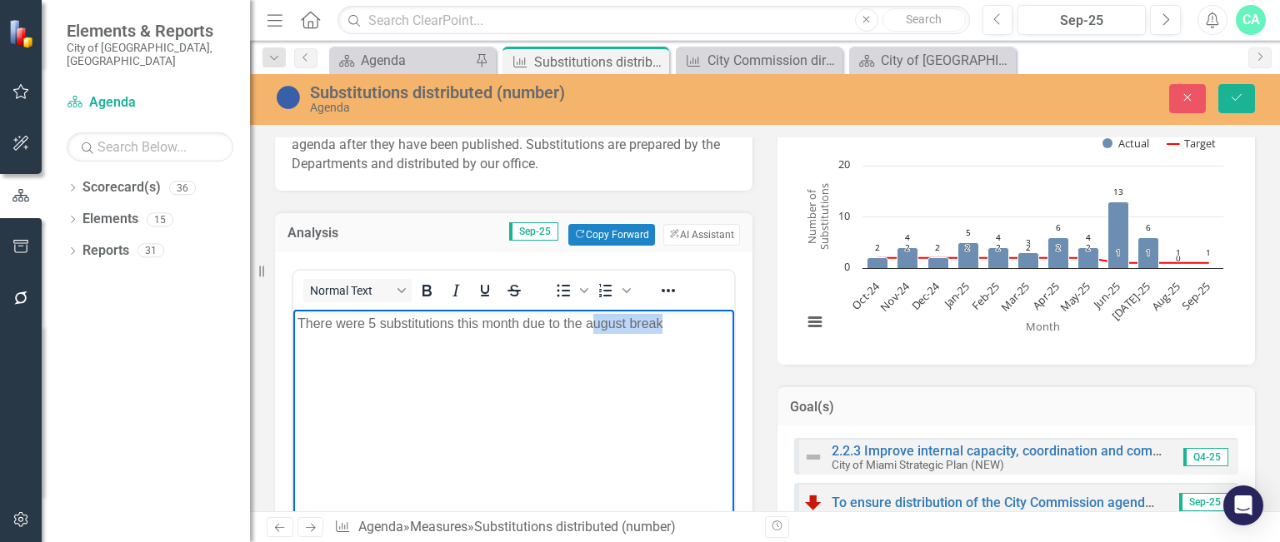
drag, startPoint x: 671, startPoint y: 322, endPoint x: 589, endPoint y: 321, distance: 82.5
click at [589, 321] on p "There were 5 substitutions this month due to the august break" at bounding box center [513, 324] width 432 height 20
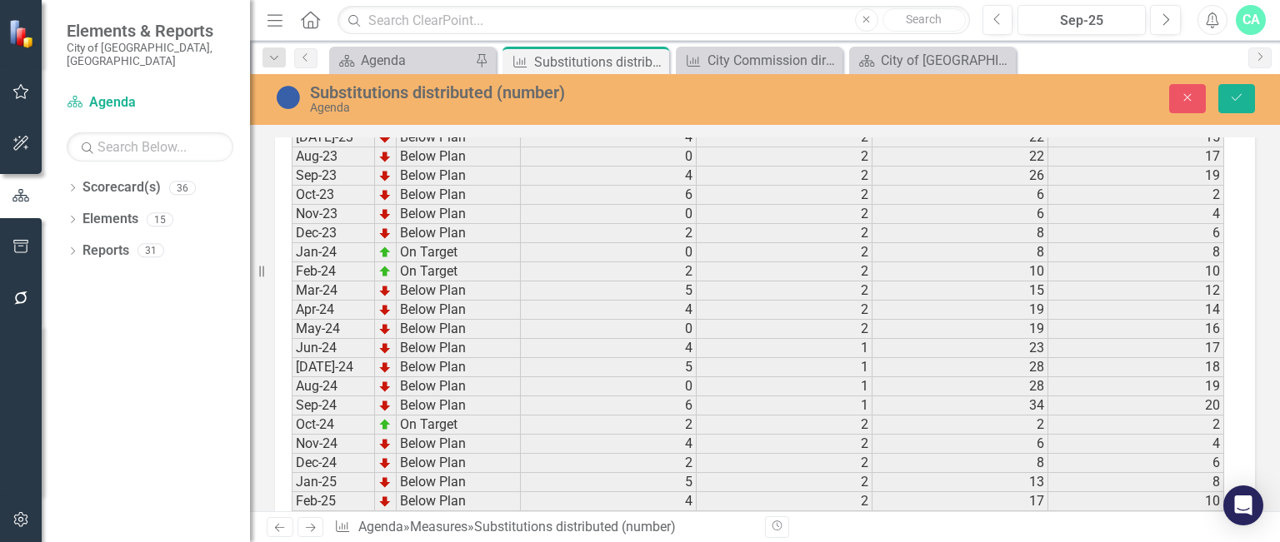
scroll to position [2787, 0]
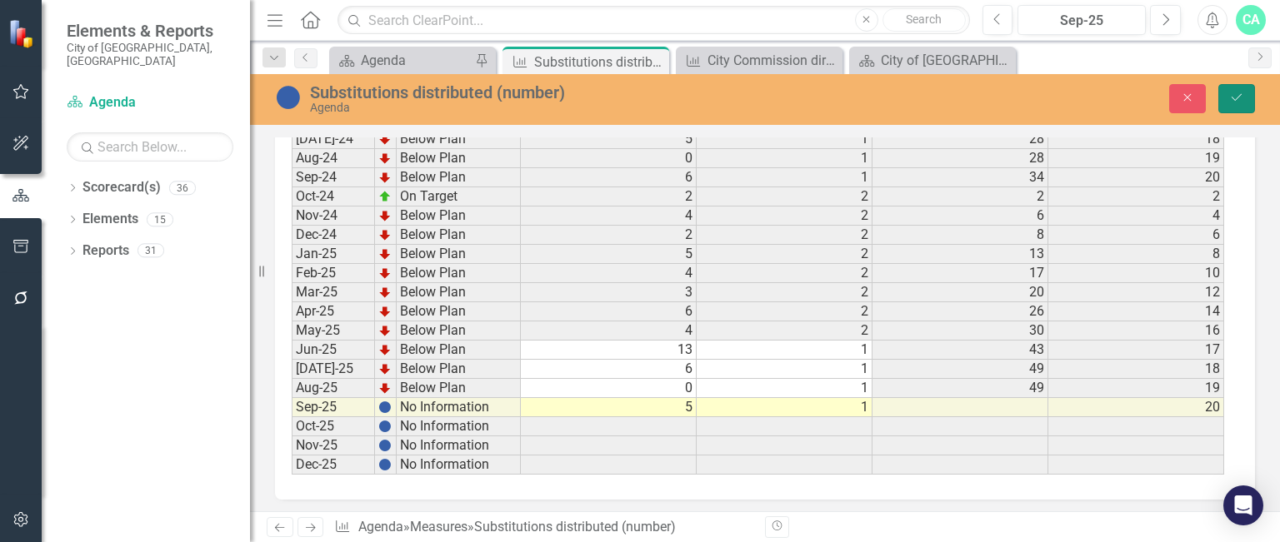
click at [1223, 102] on button "Save" at bounding box center [1236, 98] width 37 height 29
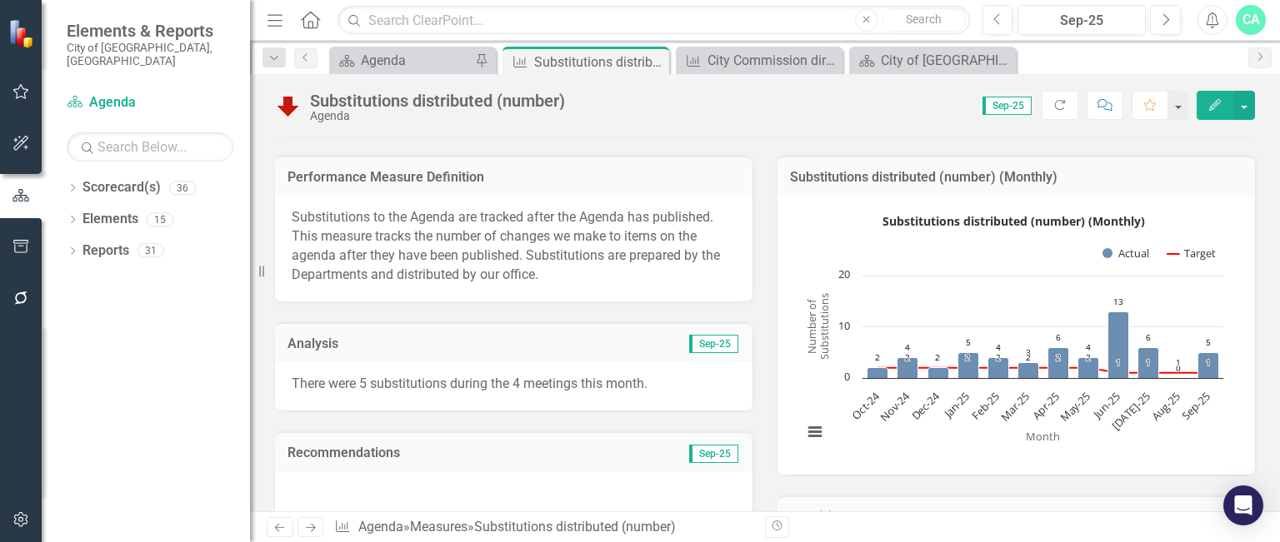
scroll to position [243, 0]
